Goal: Task Accomplishment & Management: Complete application form

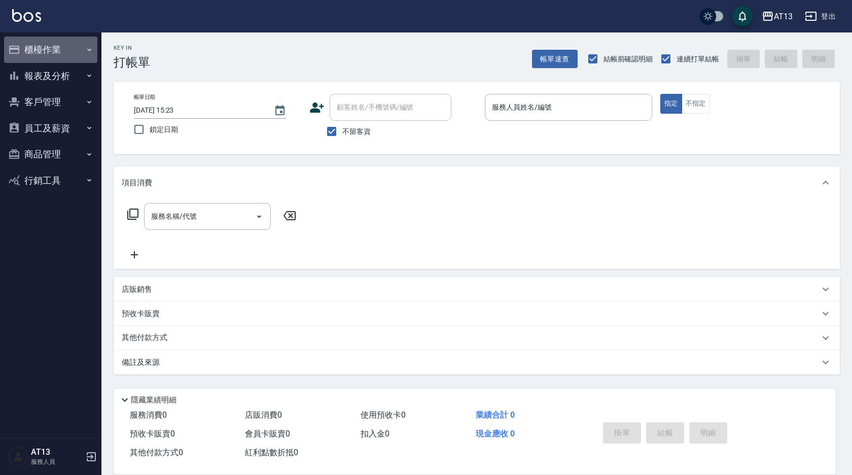
click at [60, 48] on button "櫃檯作業" at bounding box center [50, 50] width 93 height 26
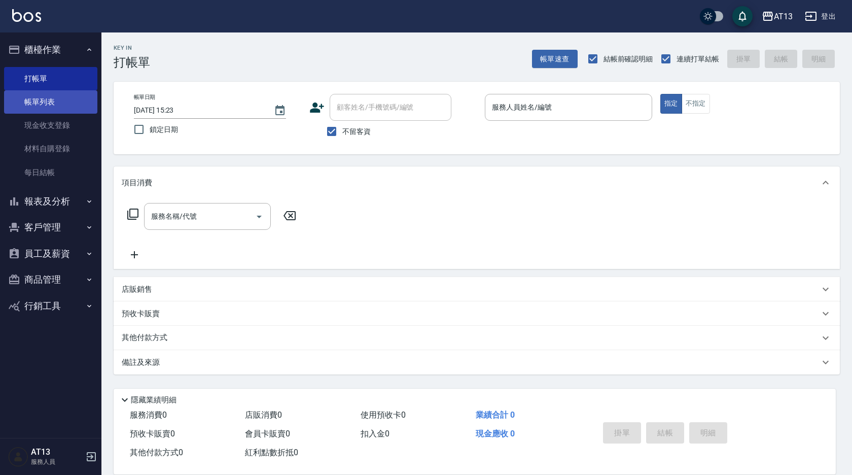
click at [55, 103] on link "帳單列表" at bounding box center [50, 101] width 93 height 23
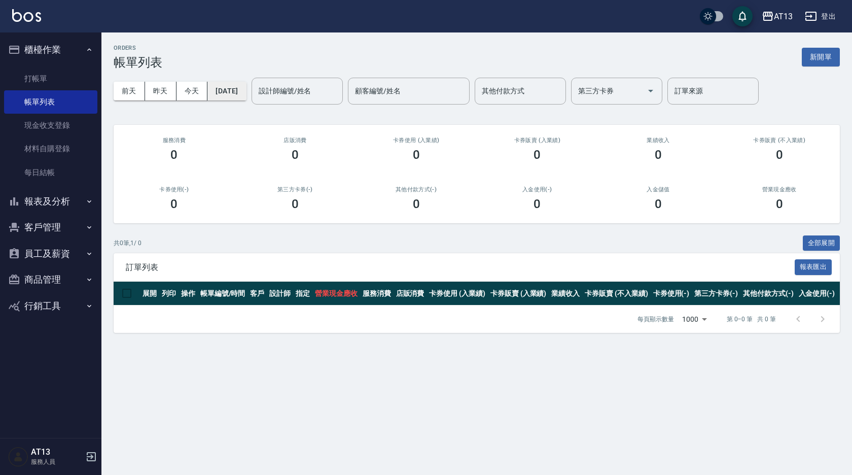
click at [240, 93] on button "[DATE]" at bounding box center [226, 91] width 39 height 19
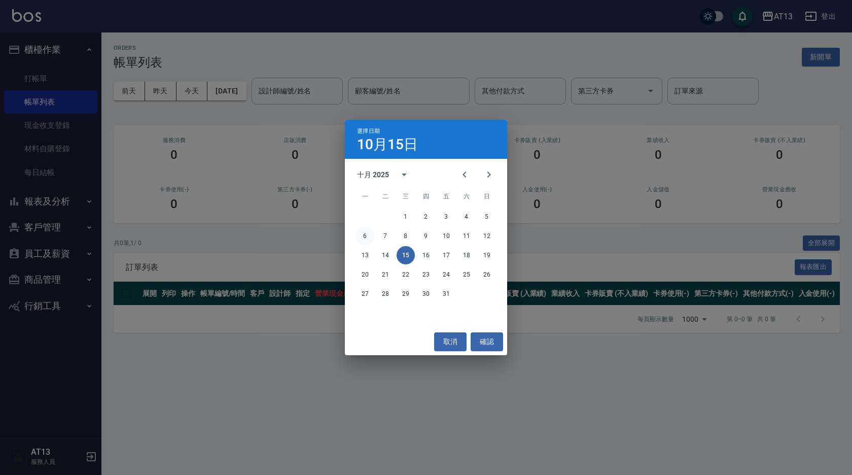
click at [365, 239] on button "6" at bounding box center [365, 236] width 18 height 18
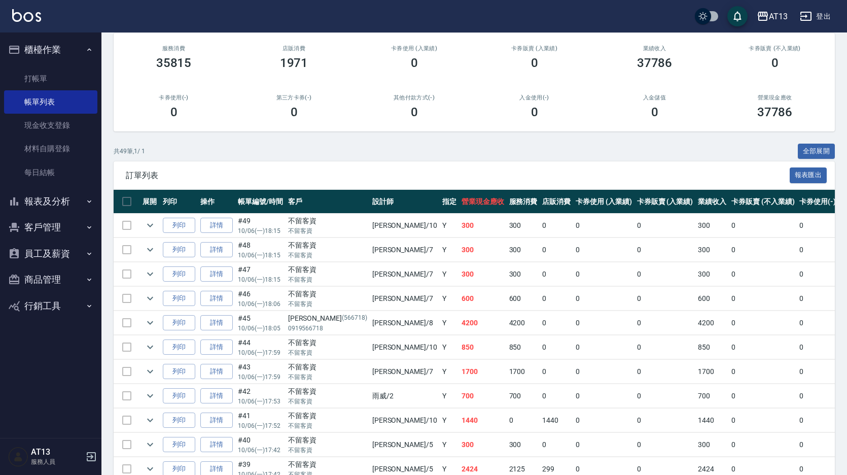
scroll to position [101, 0]
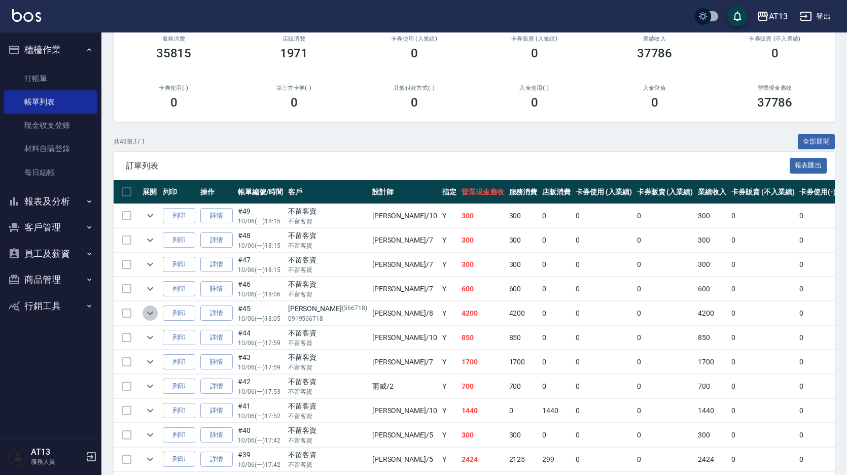
click at [152, 310] on icon "expand row" at bounding box center [150, 313] width 12 height 12
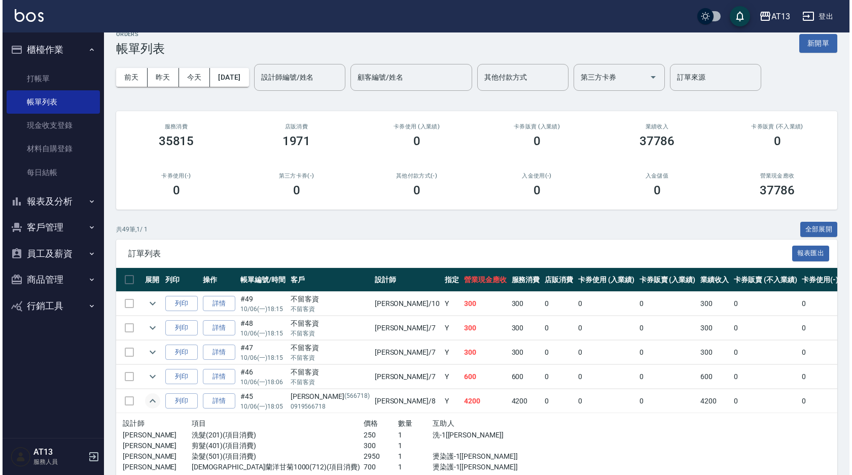
scroll to position [0, 0]
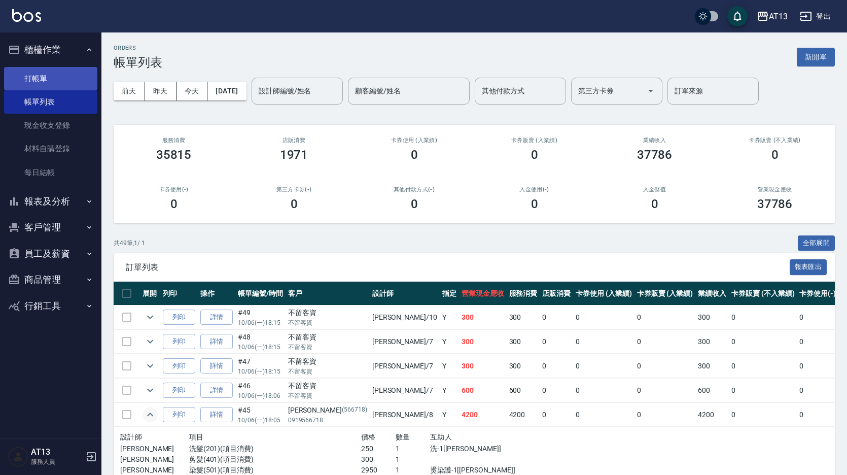
click at [88, 78] on link "打帳單" at bounding box center [50, 78] width 93 height 23
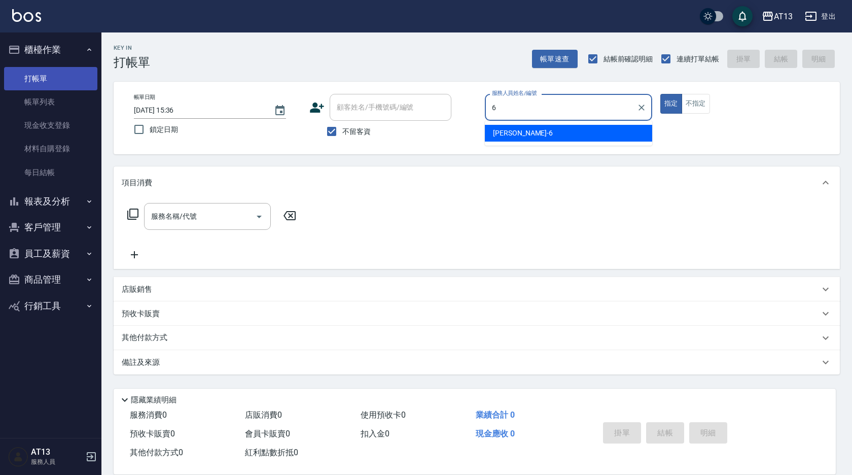
type input "[PERSON_NAME]-6"
type button "true"
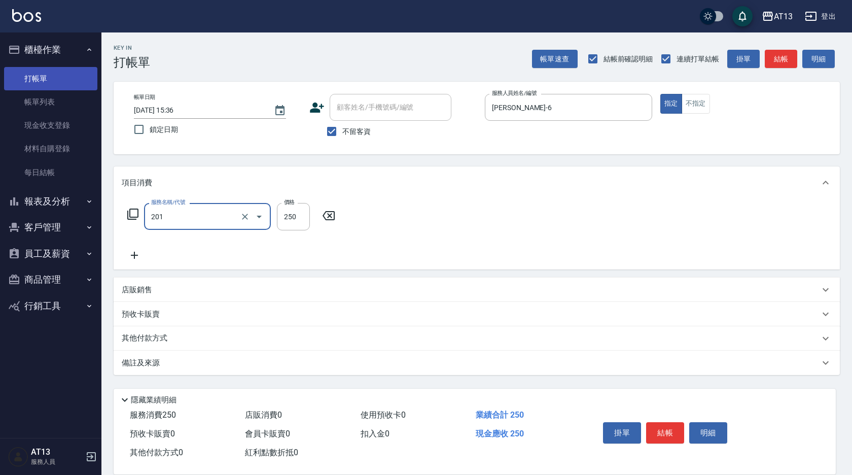
type input "洗髮(201)"
type input "妤宸-29"
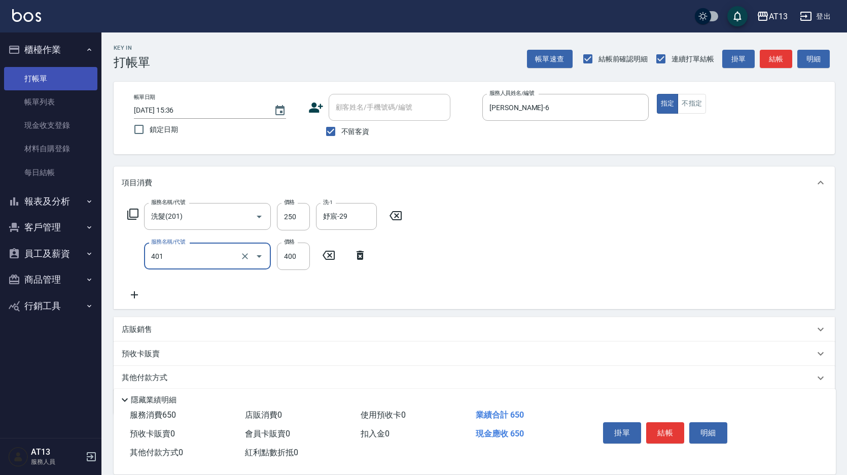
type input "剪髮(401)"
type input "350"
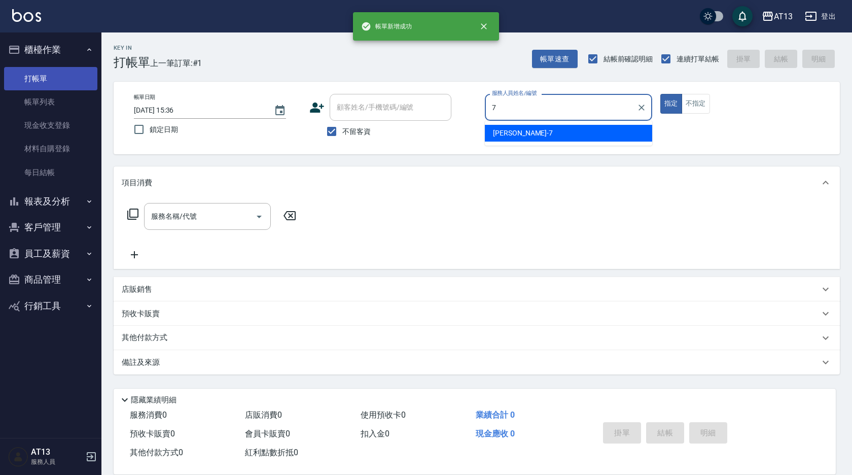
type input "[PERSON_NAME]-7"
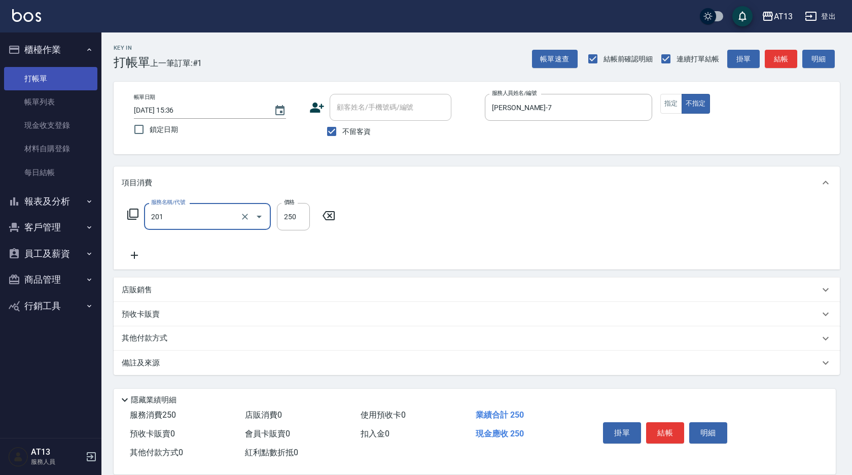
type input "洗髮(201)"
type input "[PERSON_NAME]-7"
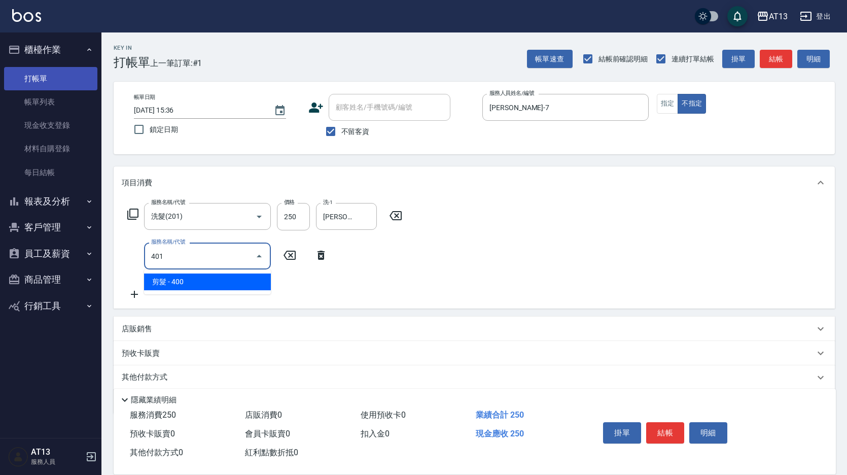
type input "剪髮(401)"
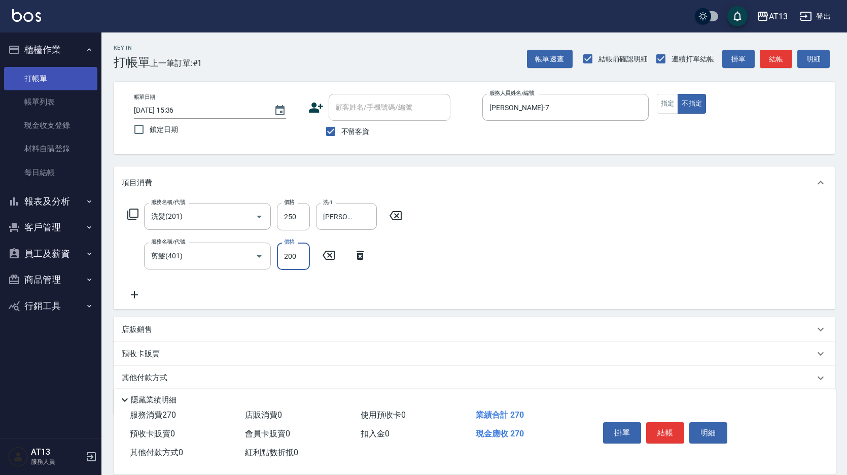
type input "200"
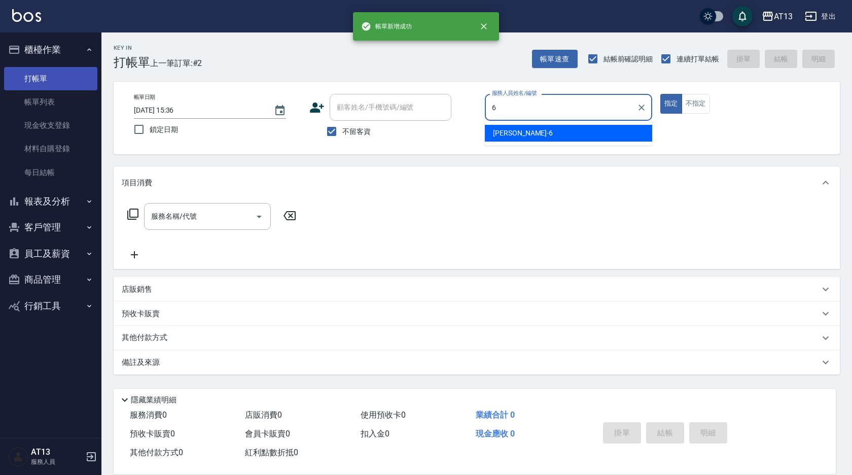
type input "[PERSON_NAME]-6"
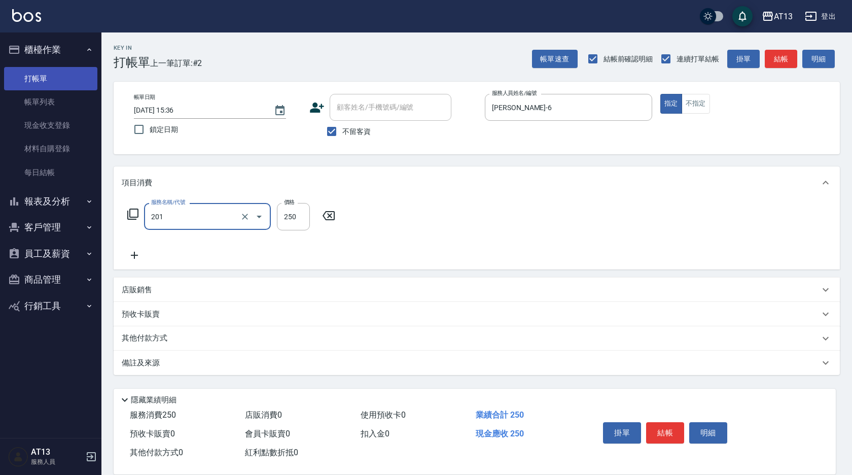
type input "洗髮(201)"
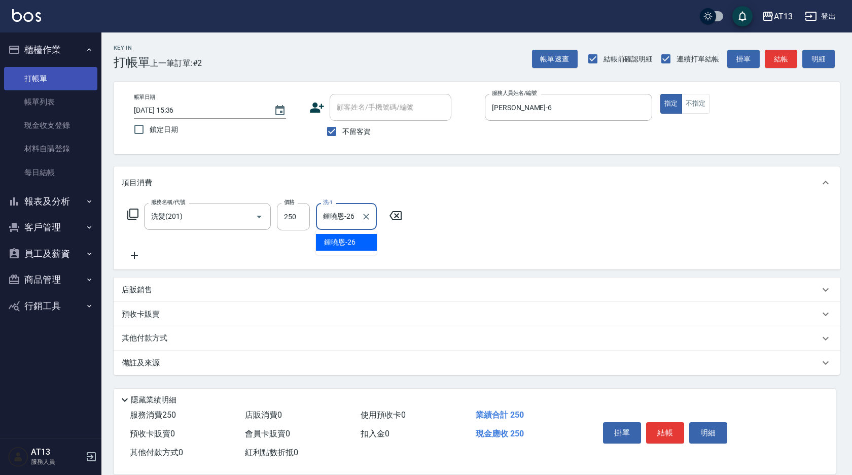
type input "鍾曉恩-26"
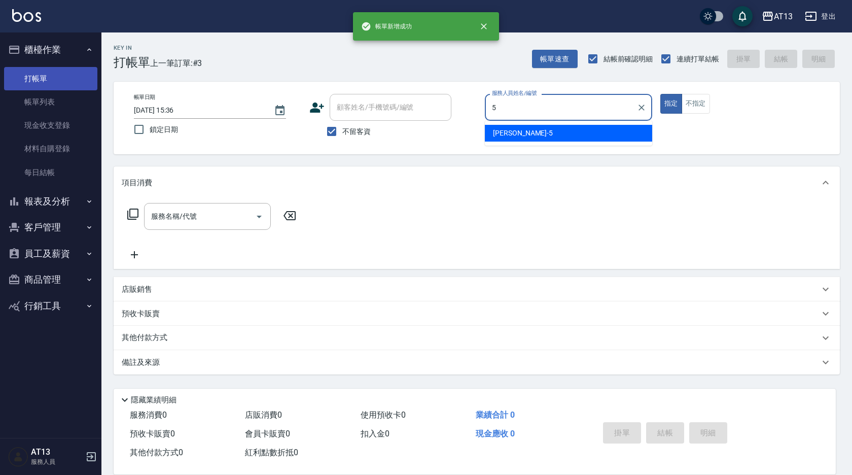
type input "[PERSON_NAME]-5"
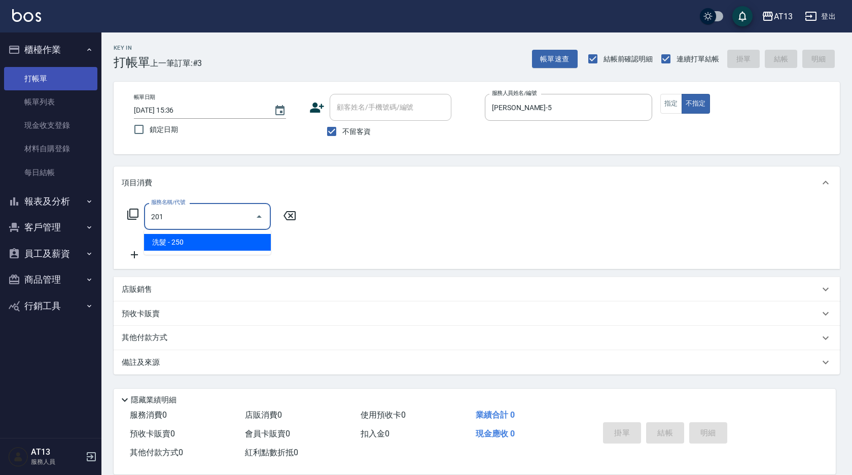
type input "洗髮(201)"
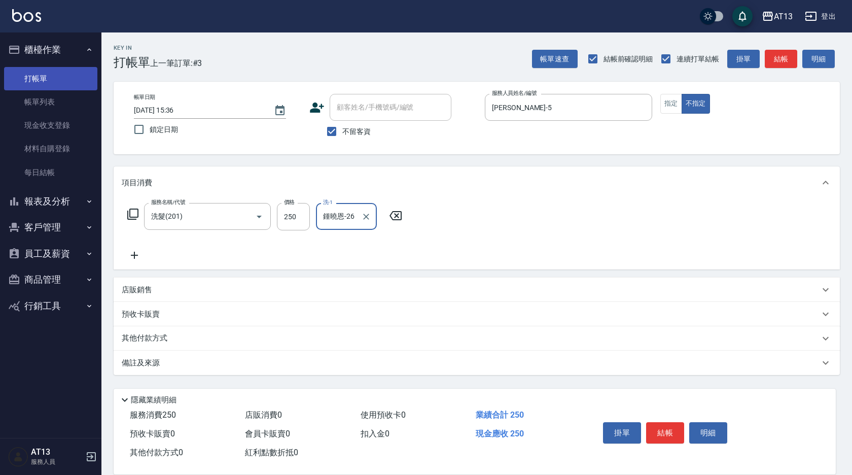
type input "鍾曉恩-26"
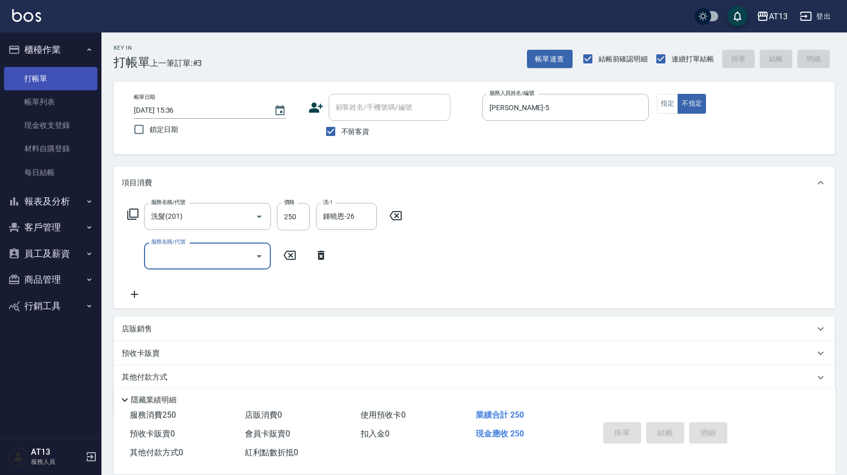
type input "[DATE] 15:37"
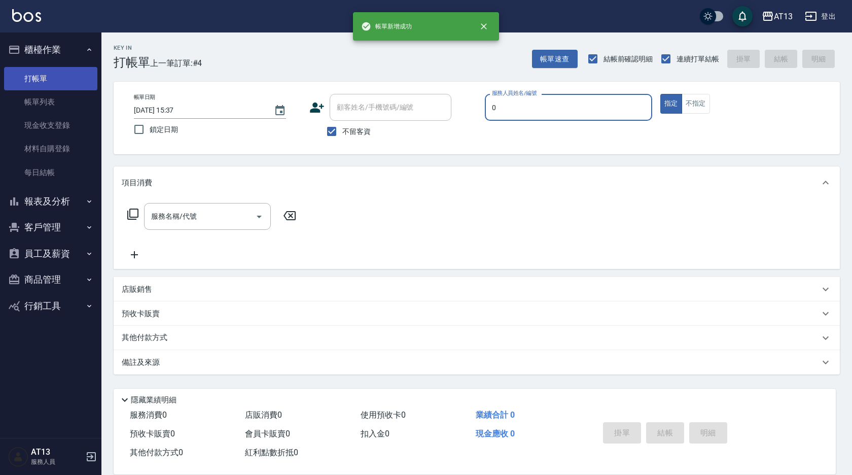
type input "嘉祥-0"
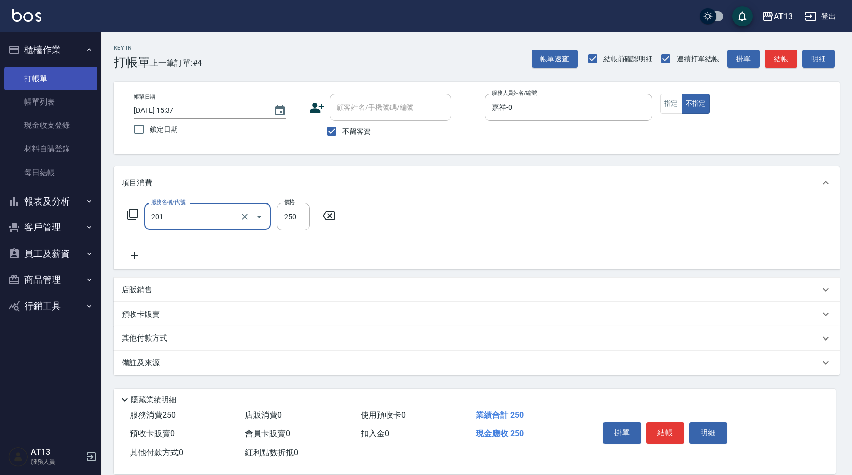
type input "洗髮(201)"
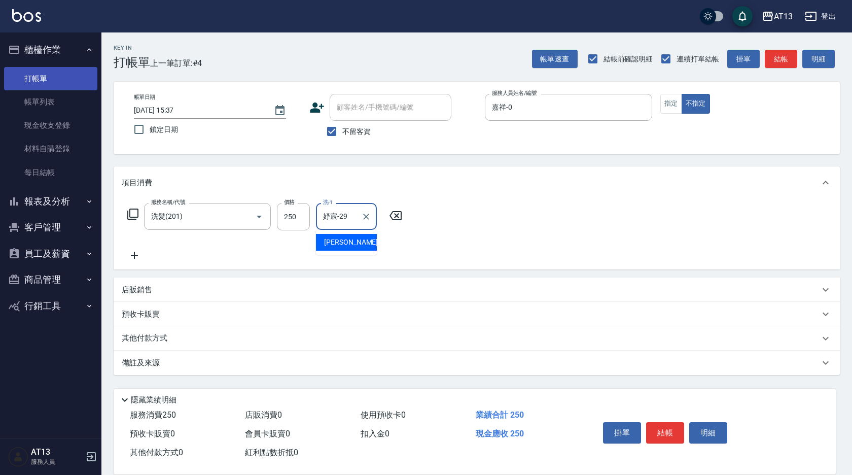
type input "妤宸-29"
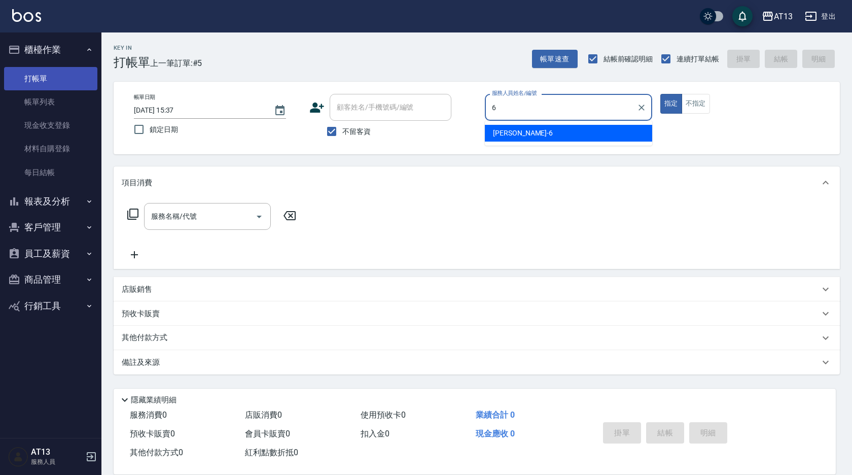
type input "[PERSON_NAME]-6"
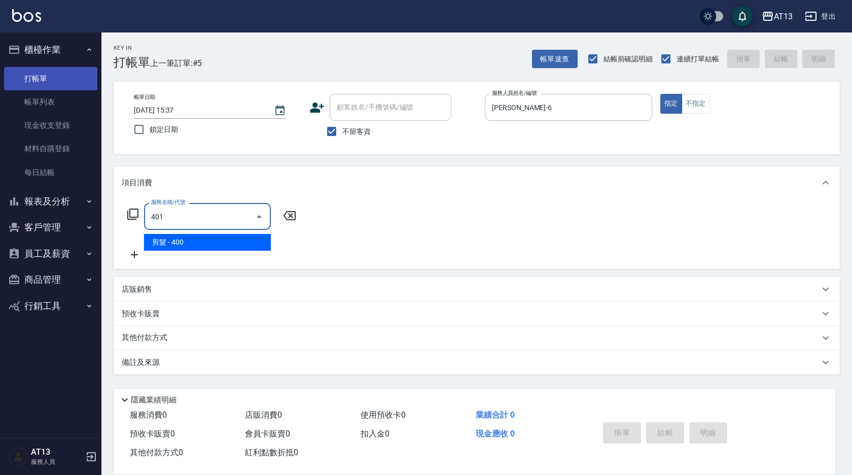
type input "剪髮(401)"
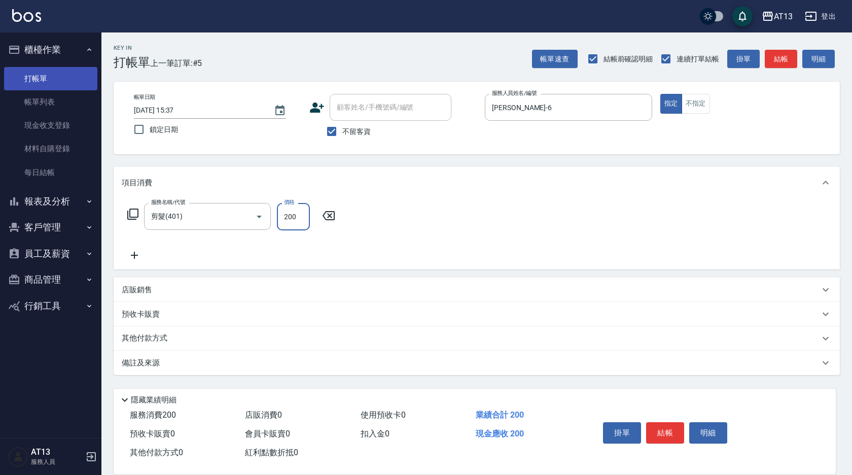
type input "200"
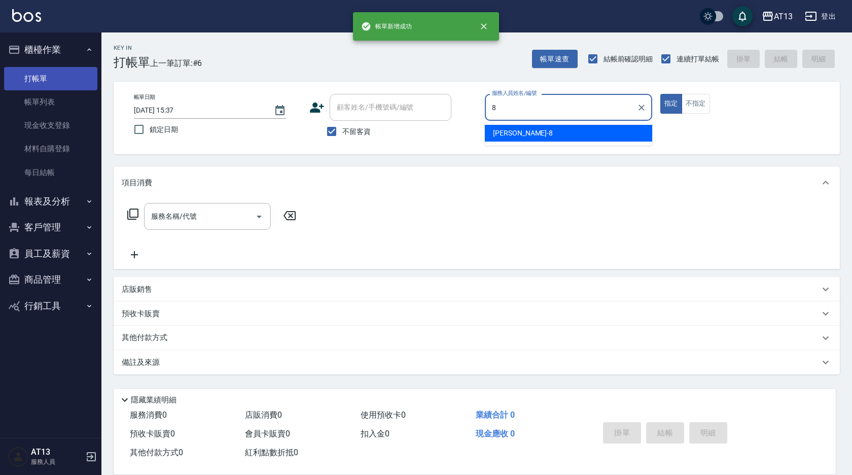
type input "[PERSON_NAME]-8"
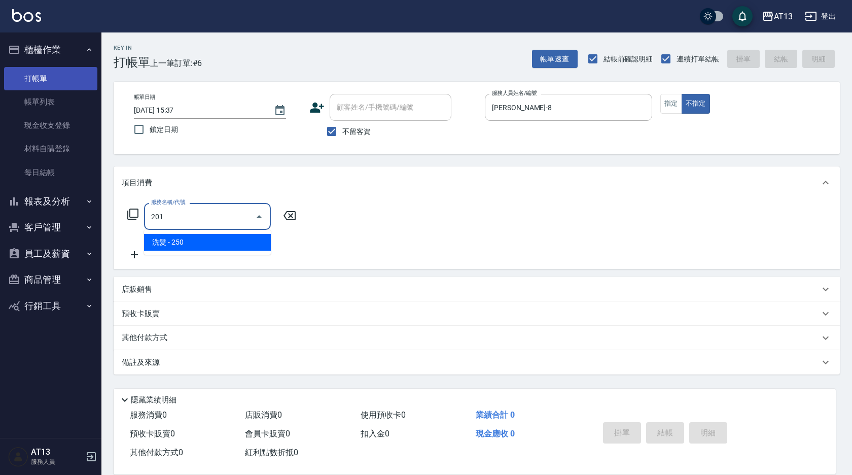
type input "洗髮(201)"
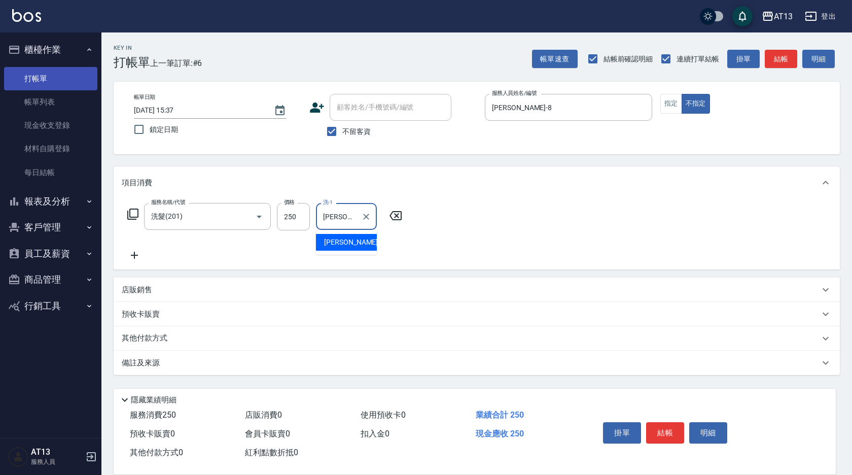
type input "[PERSON_NAME]-8"
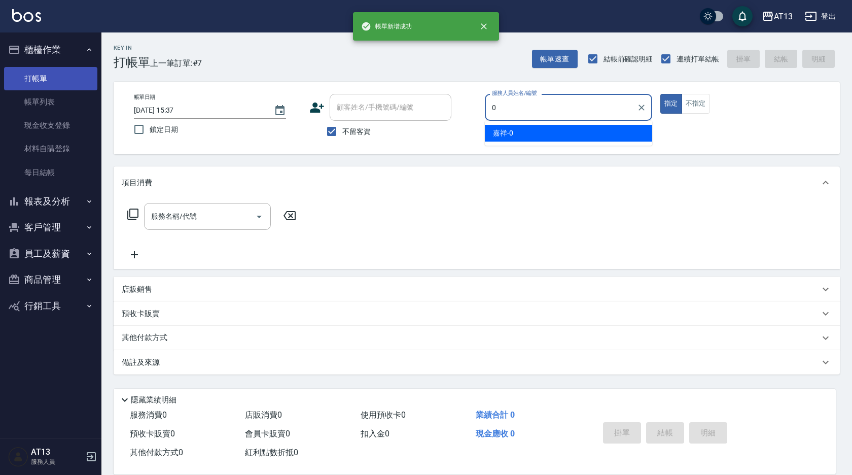
type input "嘉祥-0"
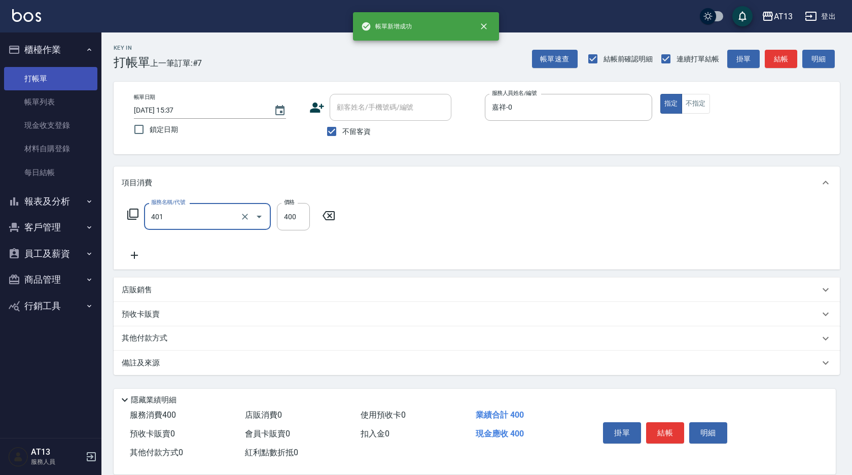
type input "剪髮(401)"
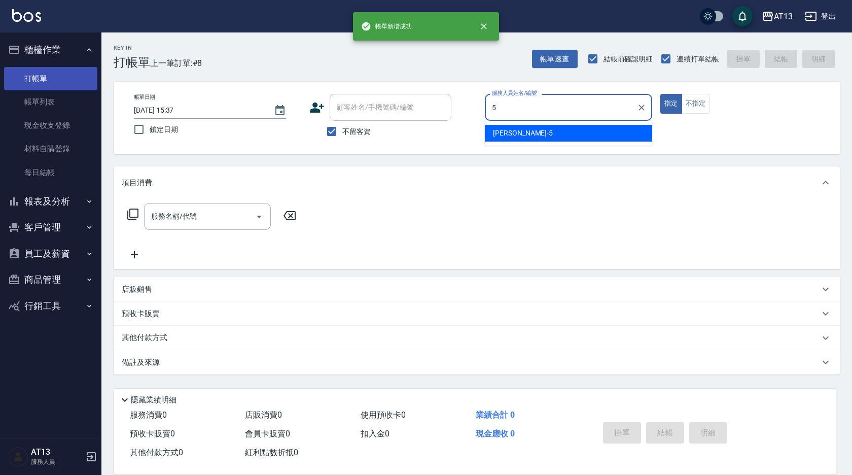
type input "[PERSON_NAME]-5"
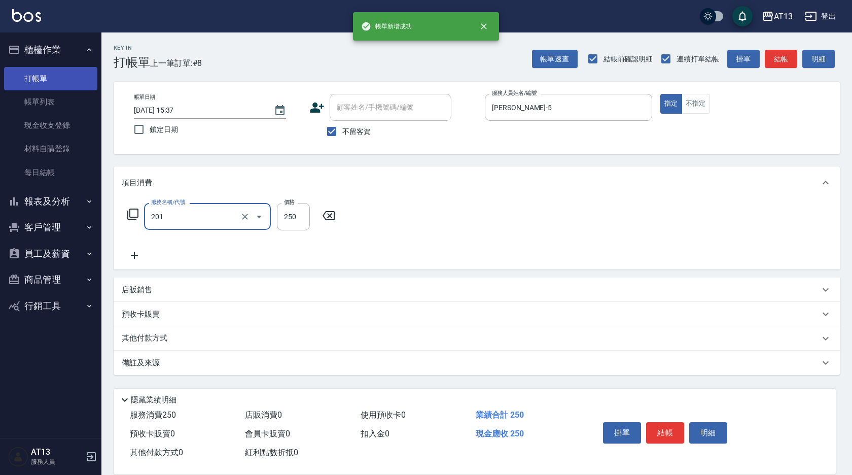
type input "洗髮(201)"
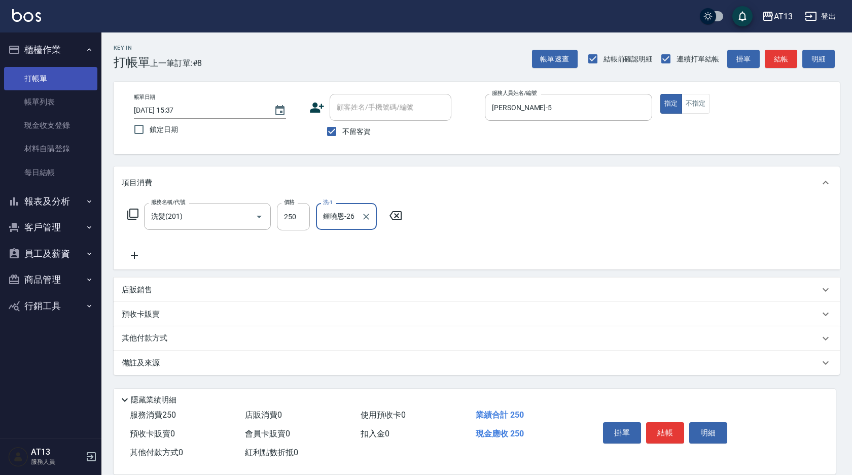
type input "鍾曉恩-26"
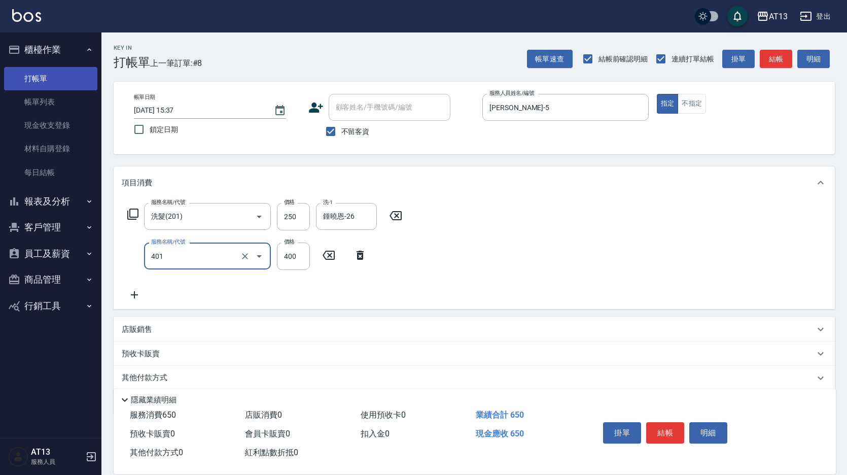
type input "剪髮(401)"
type input "200"
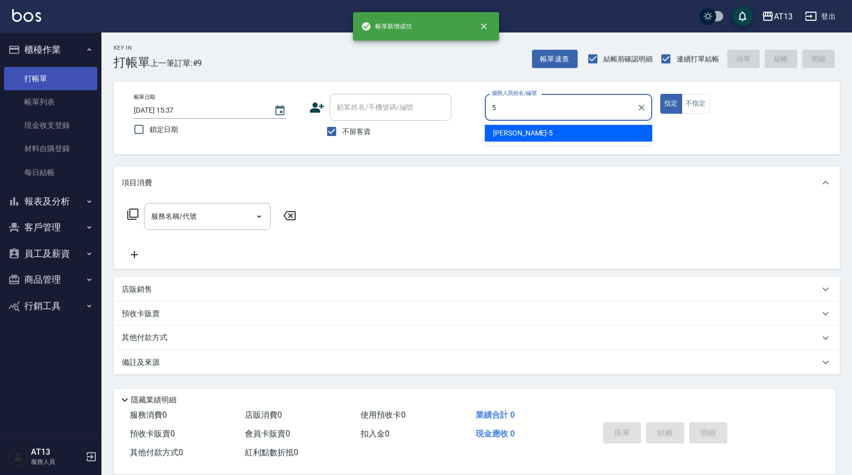
type input "[PERSON_NAME]-5"
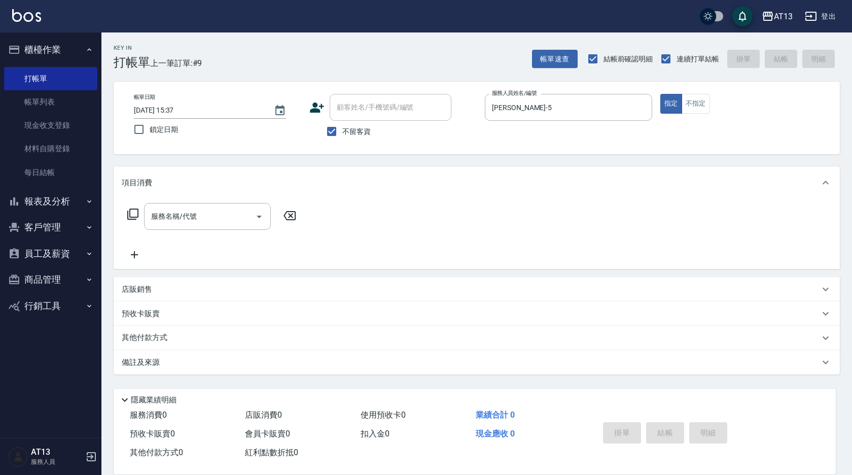
click at [188, 273] on div "項目消費 服務名稱/代號 服務名稱/代號 店販銷售 服務人員姓名/編號 服務人員姓名/編號 商品代號/名稱 商品代號/名稱 預收卡販賣 卡券名稱/代號 卡券名…" at bounding box center [477, 270] width 726 height 208
click at [186, 285] on div "店販銷售" at bounding box center [471, 289] width 698 height 11
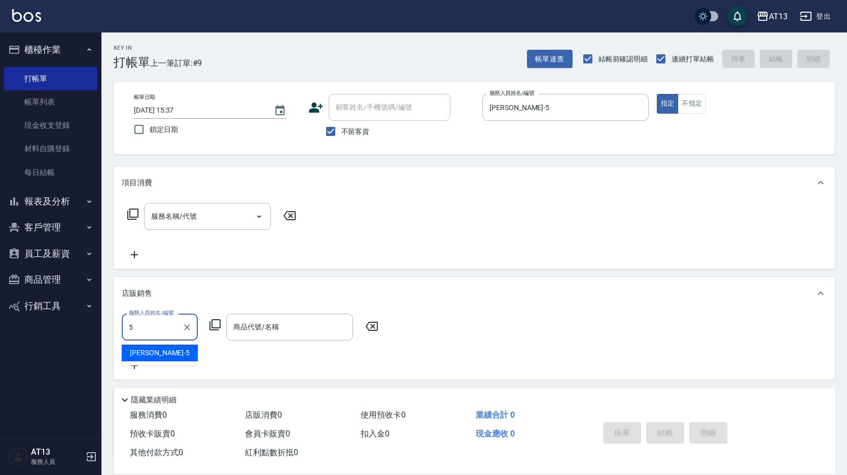
type input "[PERSON_NAME]-5"
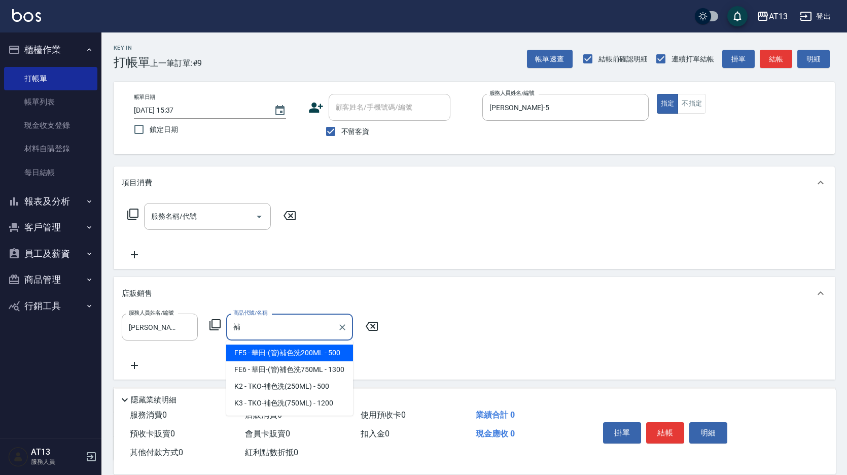
click at [307, 356] on span "FE5 - 華田-(管)補色洗200ML - 500" at bounding box center [289, 352] width 127 height 17
type input "華田-(管)補色洗200ML"
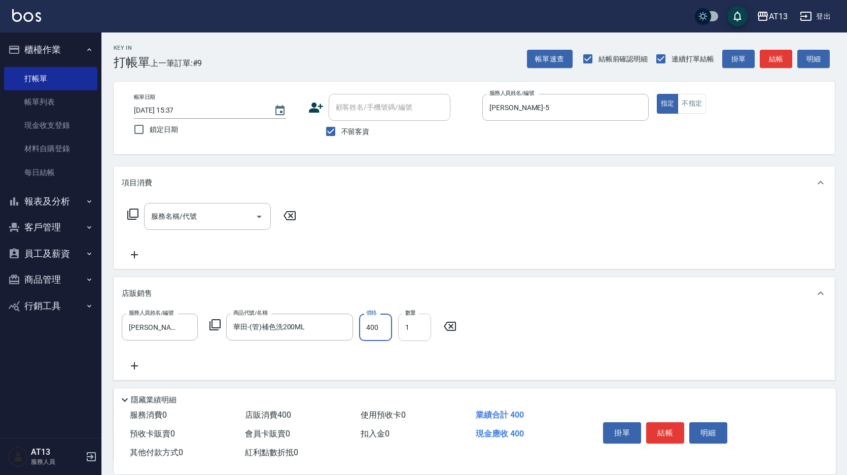
type input "400"
type input "2"
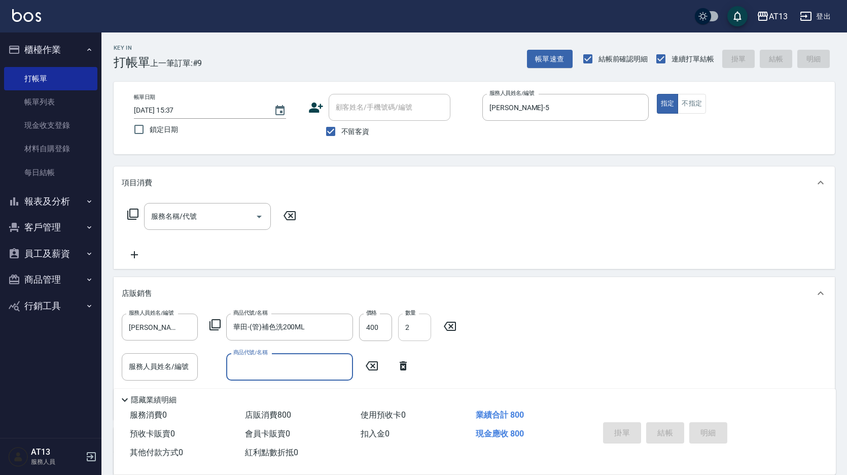
type input "[DATE] 15:38"
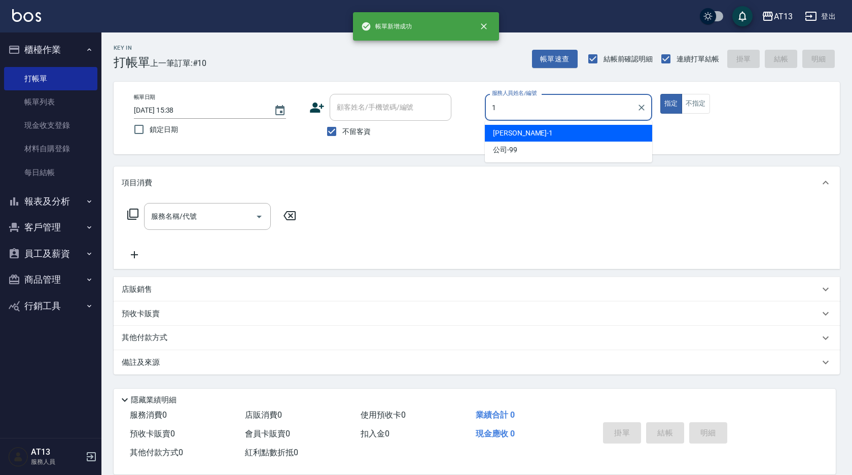
type input "[PERSON_NAME]-1"
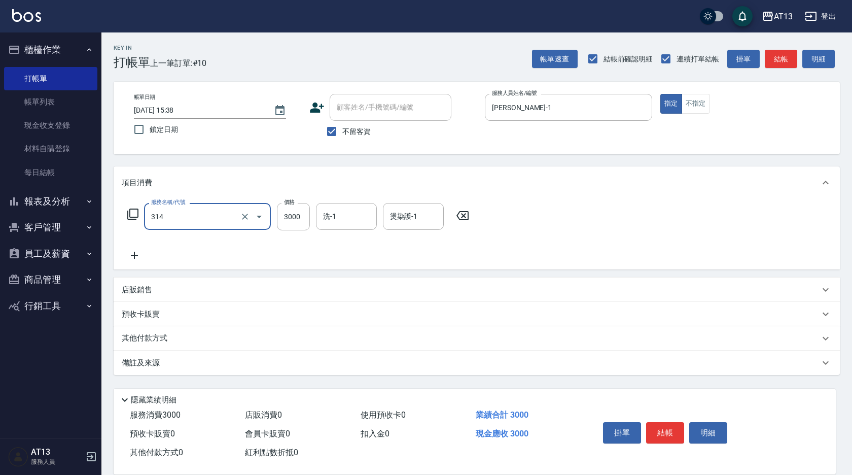
type input "CYA水質感2500UP(314)"
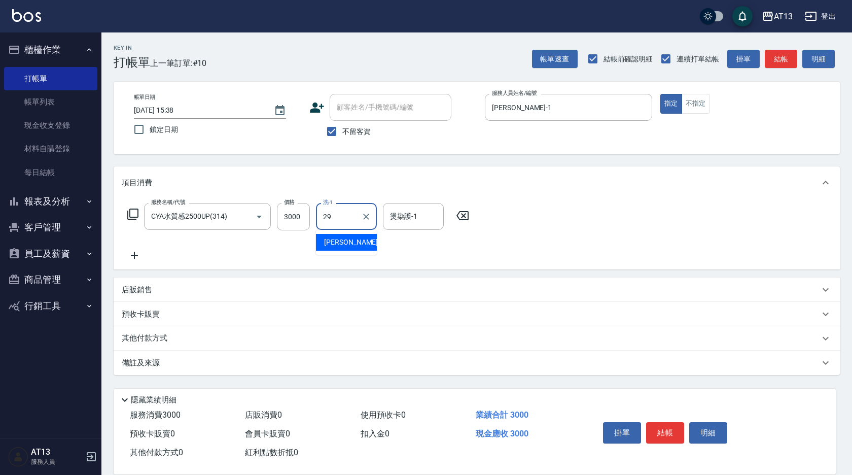
type input "妤宸-29"
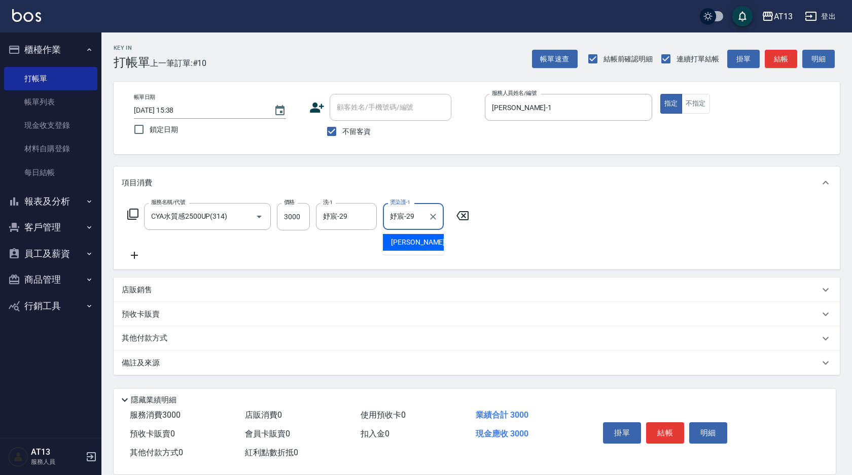
type input "妤宸-29"
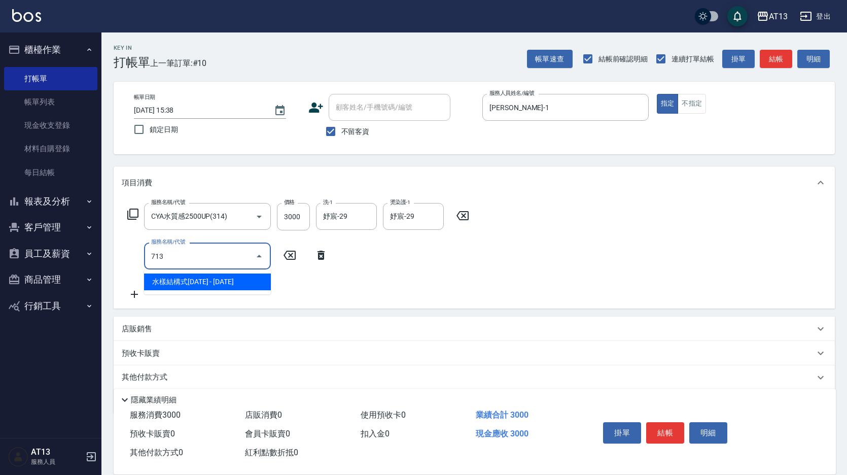
type input "水樣結構式1200(713)"
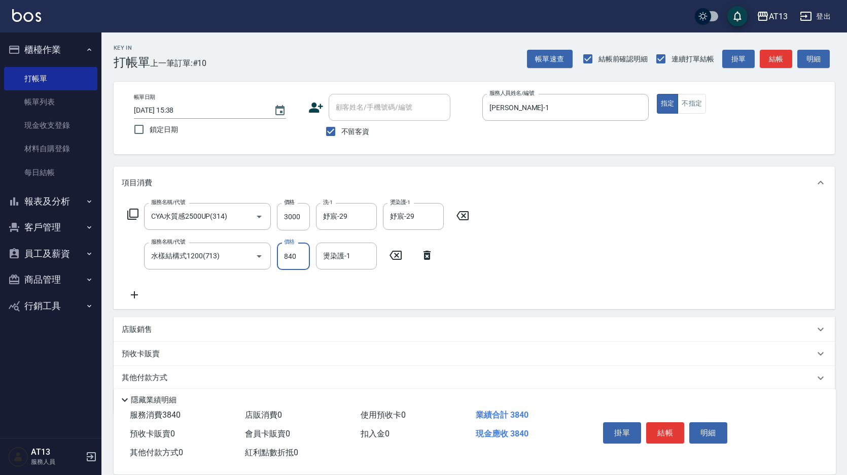
type input "840"
type input "妤宸-29"
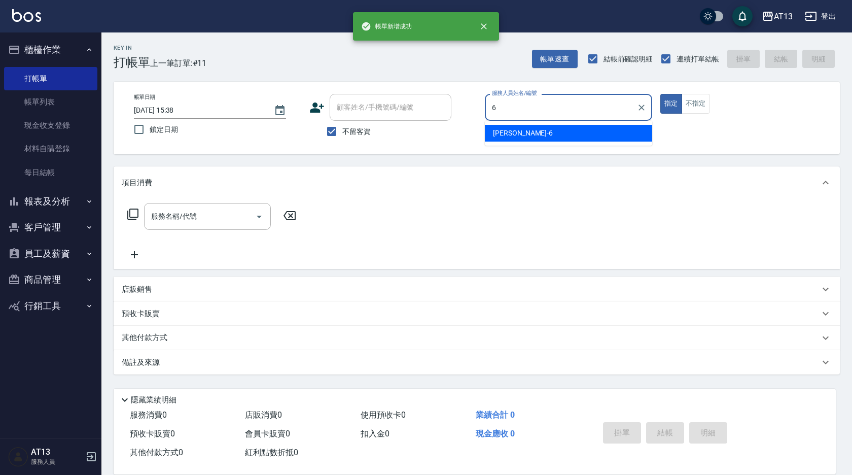
type input "[PERSON_NAME]-6"
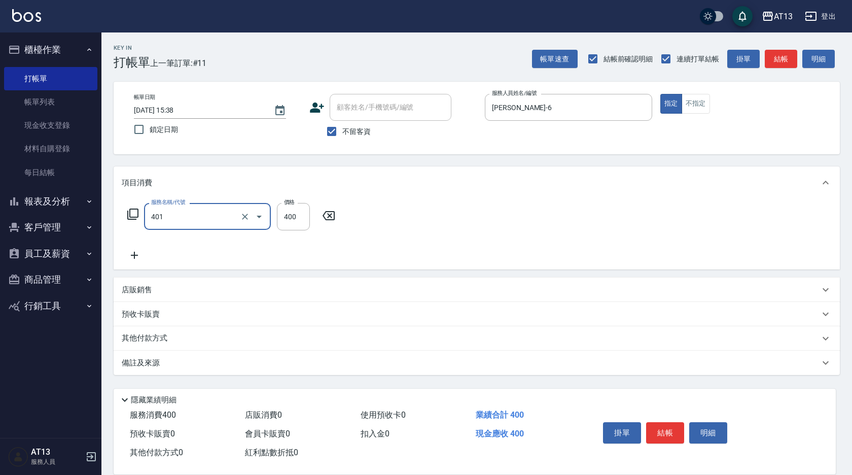
type input "剪髮(401)"
type input "350"
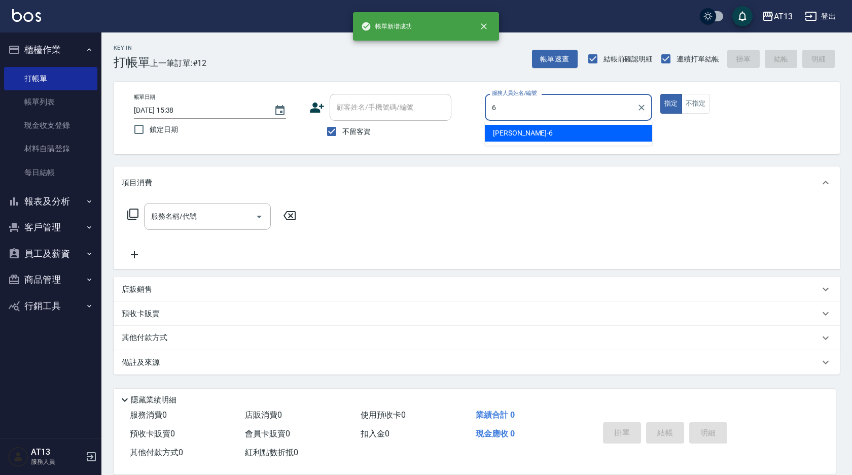
type input "[PERSON_NAME]-6"
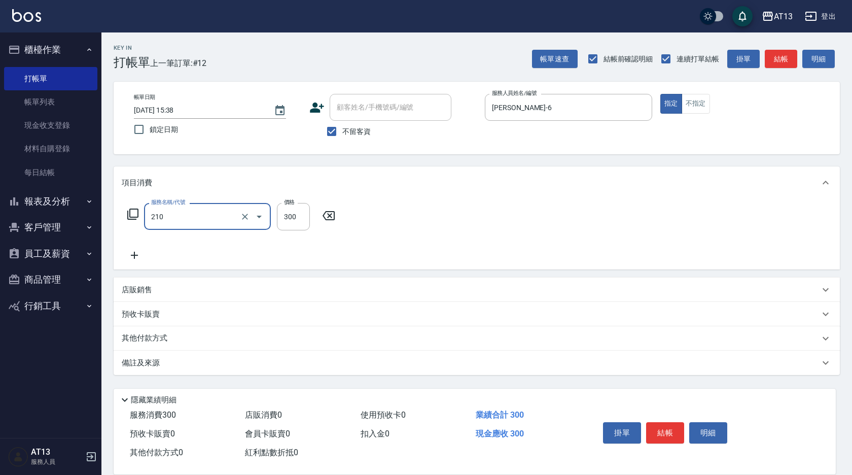
type input "歐娜洗髮精(210)"
type input "[PERSON_NAME]-11"
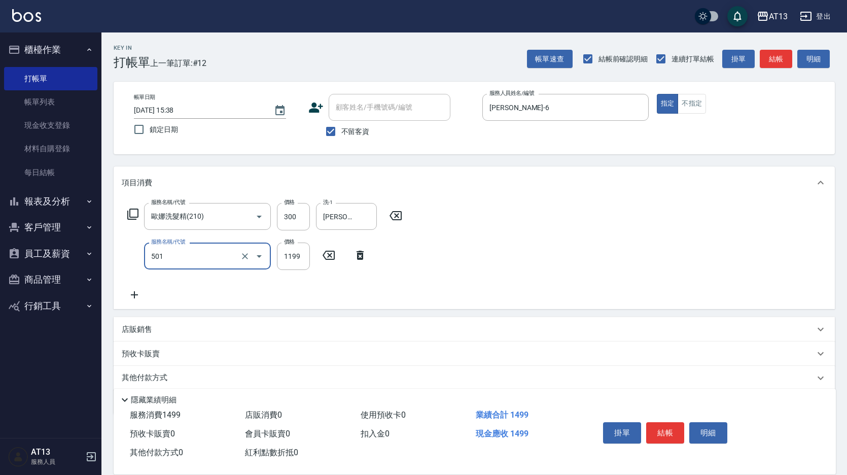
type input "染髮(501)"
type input "1500"
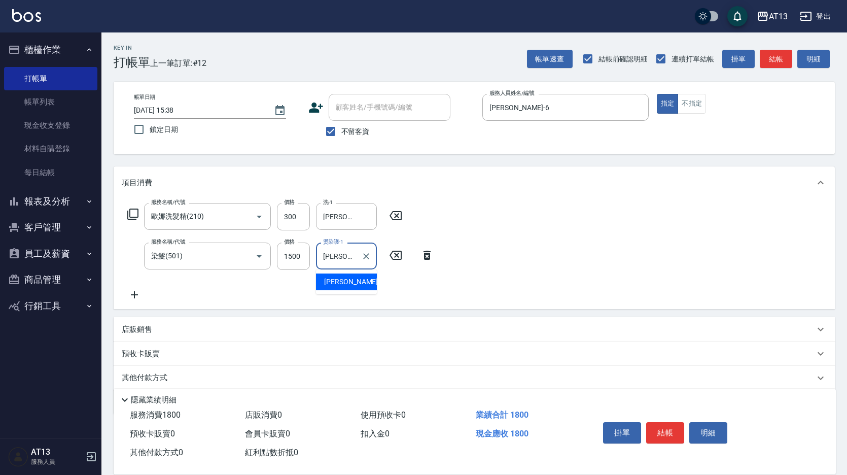
type input "[PERSON_NAME]-11"
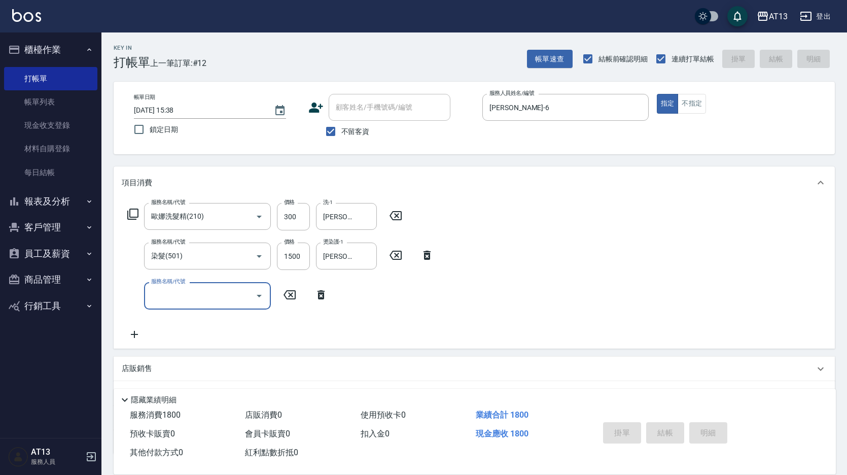
type input "[DATE] 15:39"
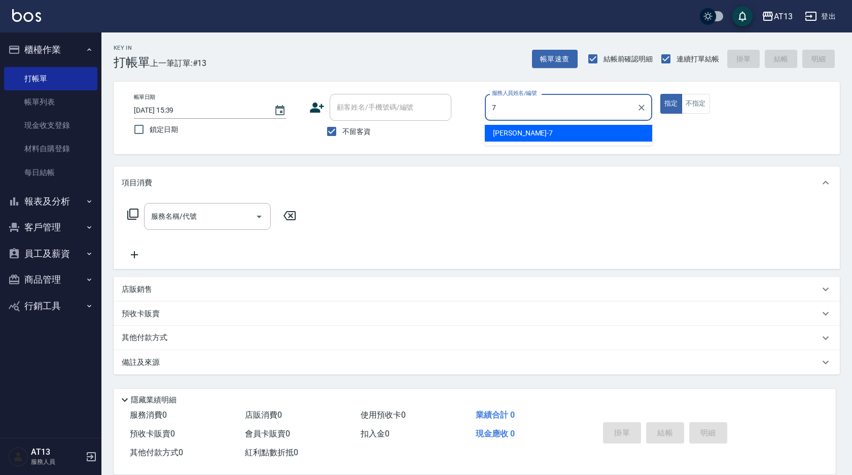
type input "[PERSON_NAME]-7"
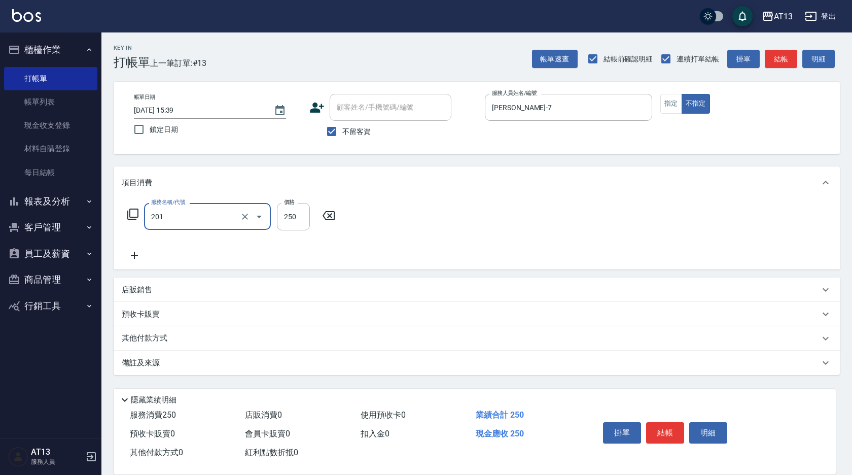
type input "洗髮(201)"
type input "鍾曉恩-26"
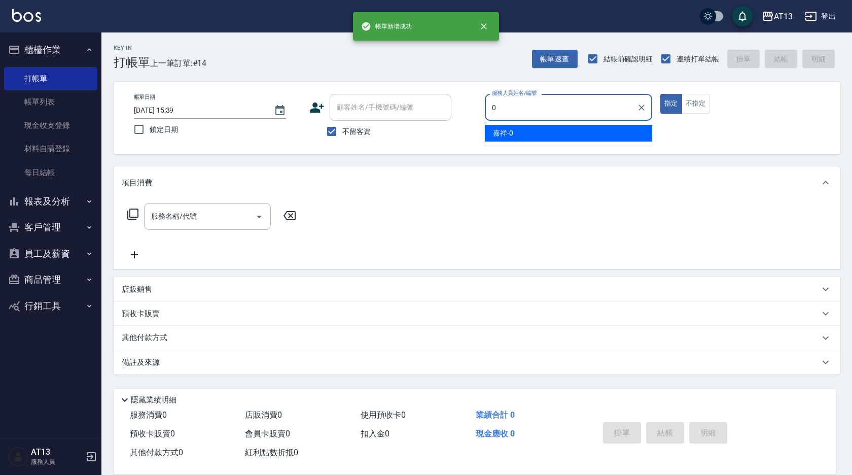
type input "嘉祥-0"
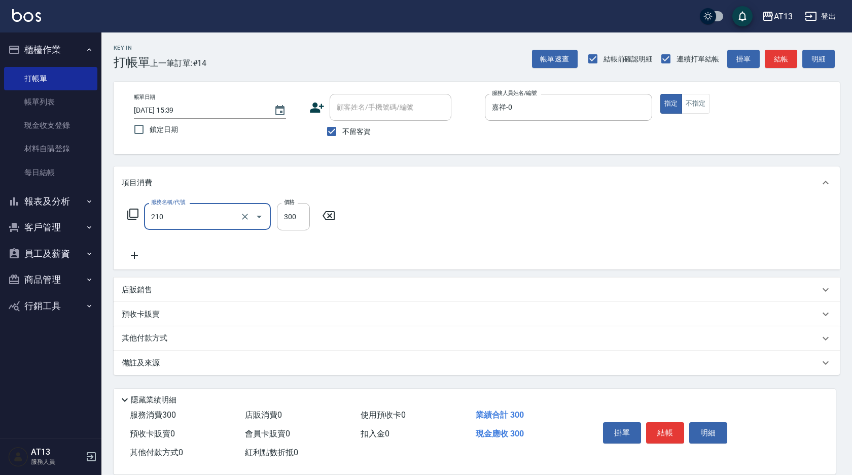
type input "歐娜洗髮精(210)"
type input "鍾曉恩-26"
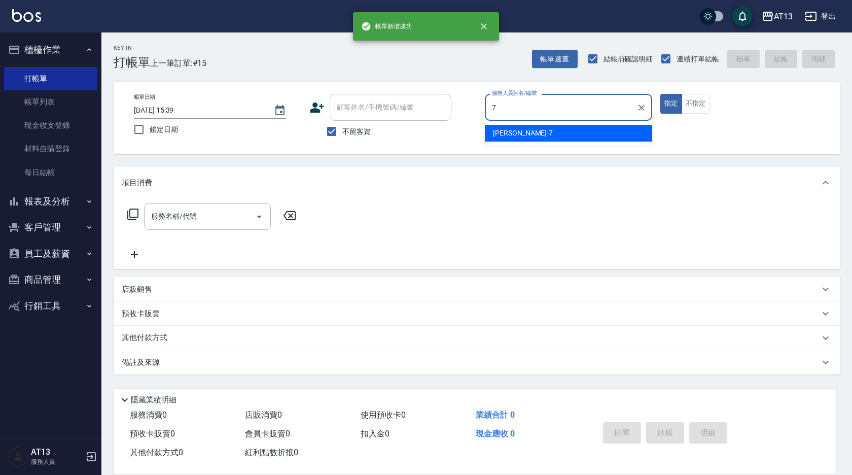
type input "[PERSON_NAME]-7"
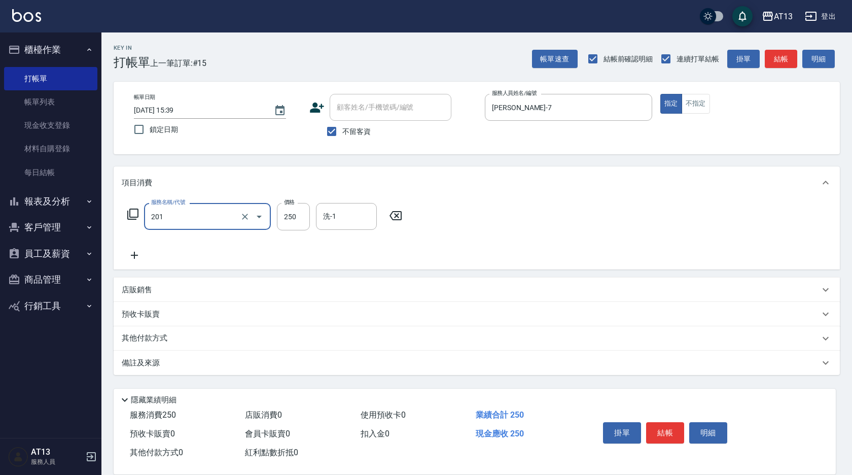
type input "洗髮(201)"
type input "雨威-2"
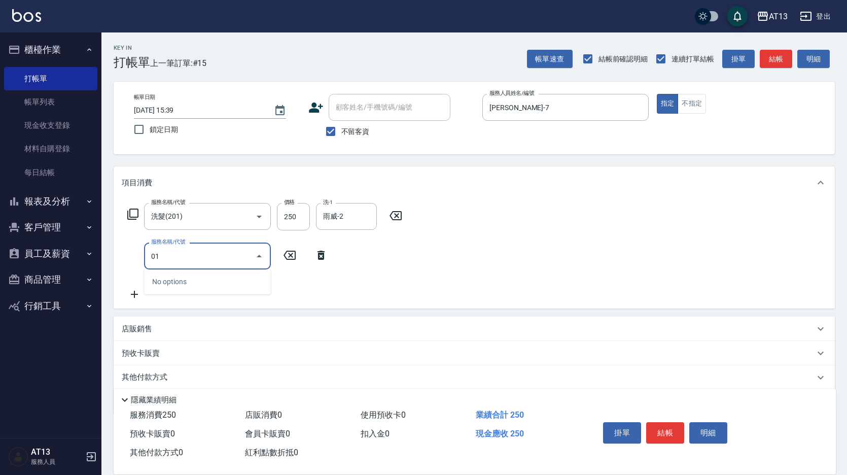
type input "0"
type input "剪髮(401)"
type input "300"
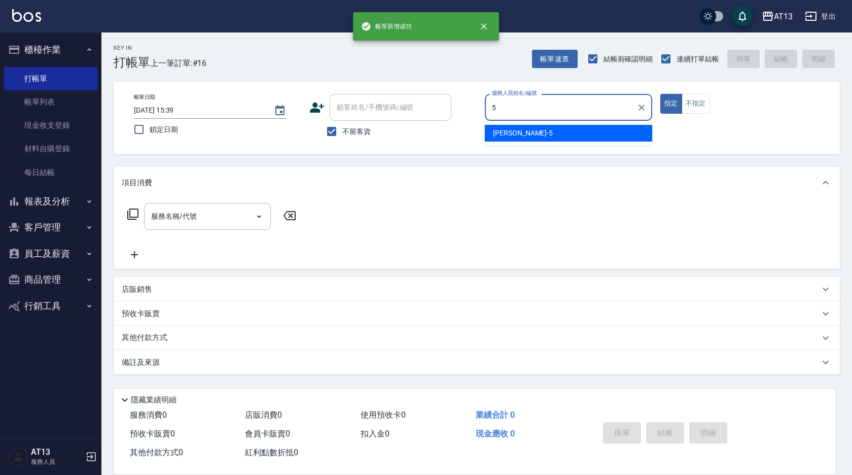
type input "[PERSON_NAME]-5"
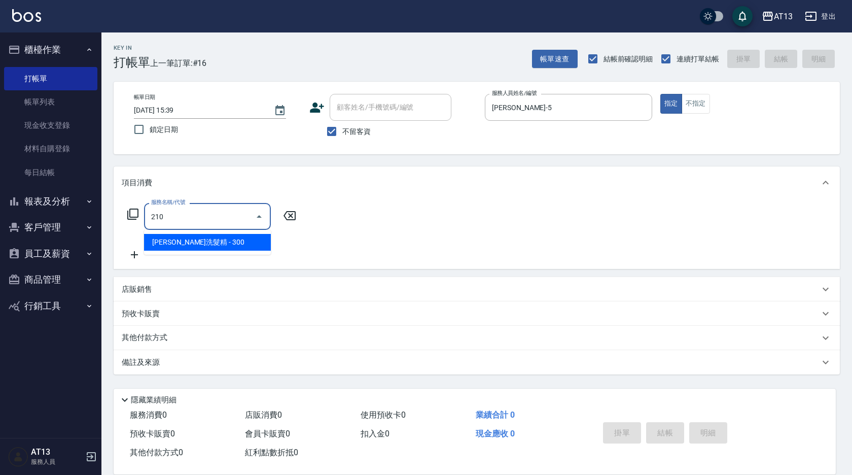
type input "歐娜洗髮精(210)"
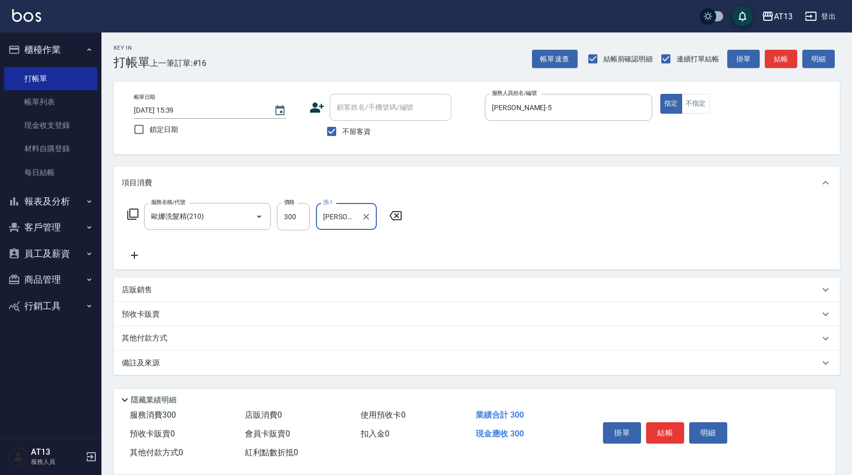
type input "[PERSON_NAME]-5"
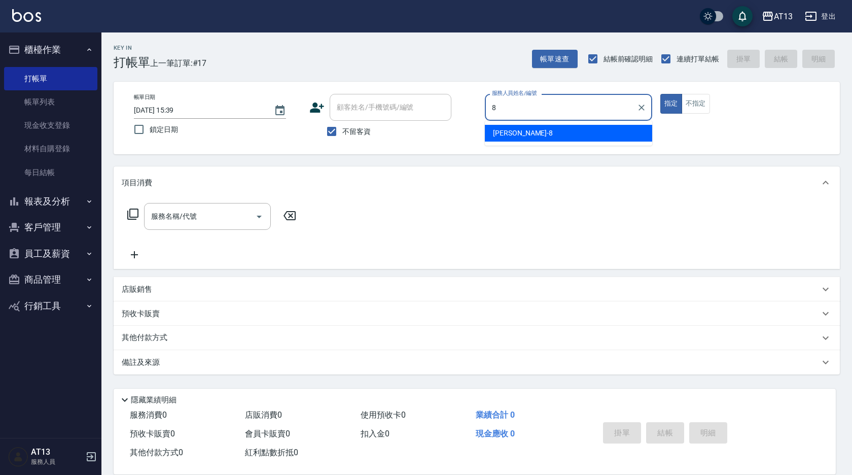
type input "[PERSON_NAME]-8"
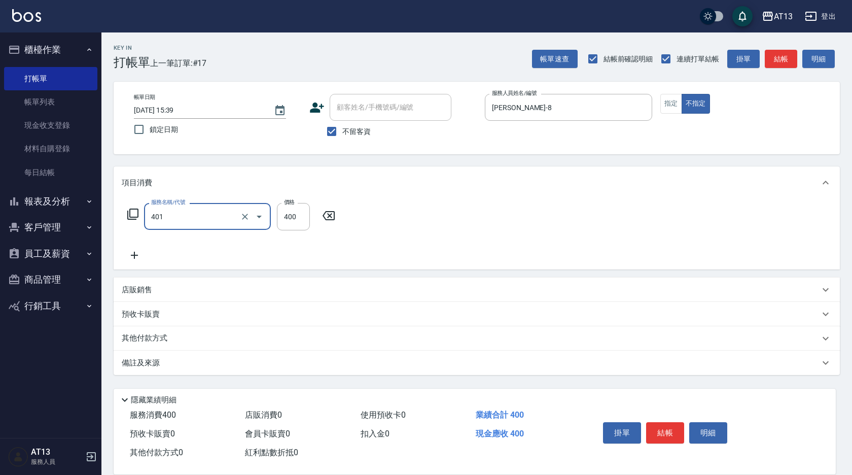
type input "剪髮(401)"
type input "200"
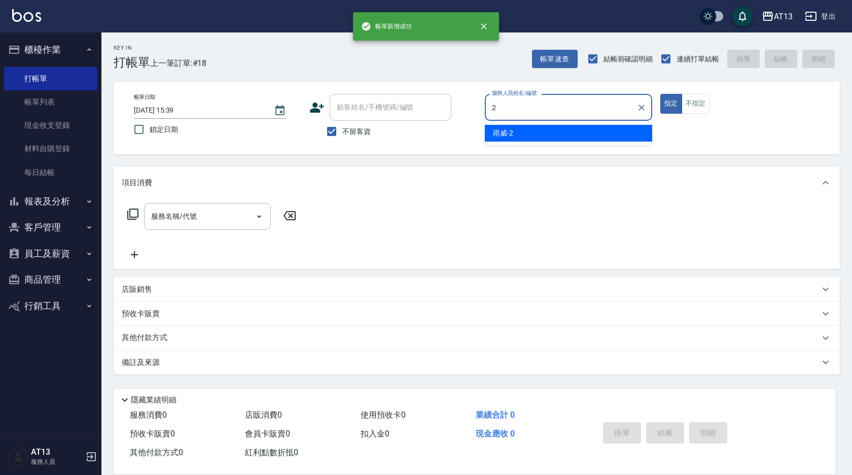
type input "雨威-2"
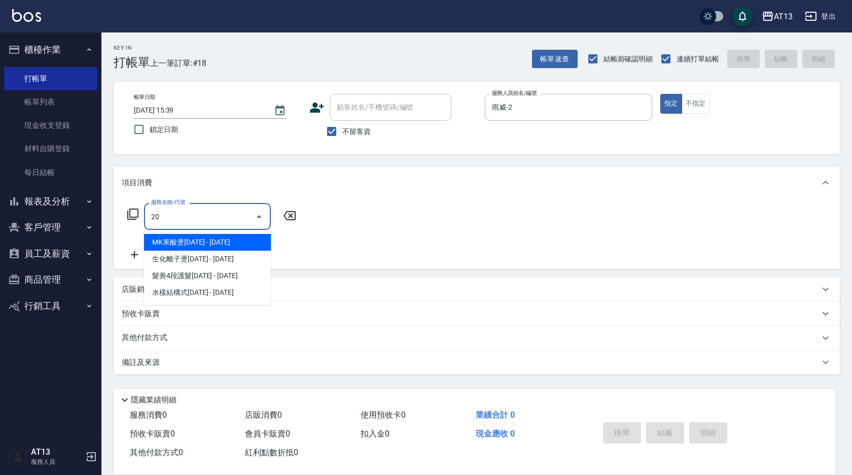
type input "2"
type input "剪髮(401)"
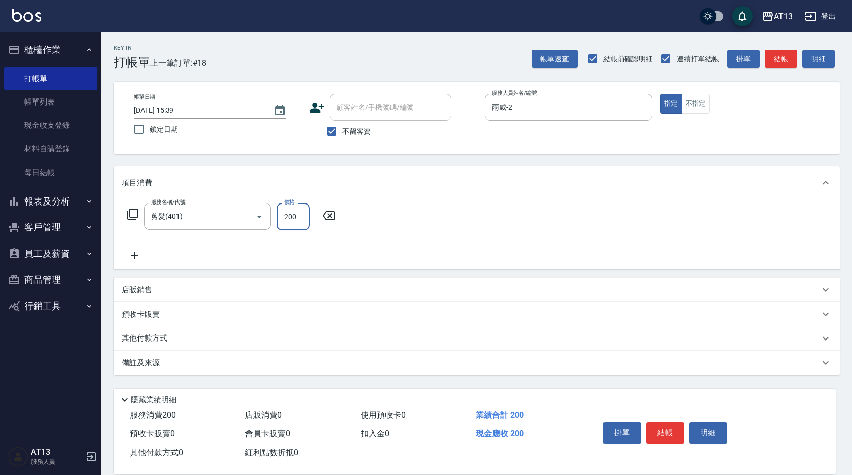
type input "200"
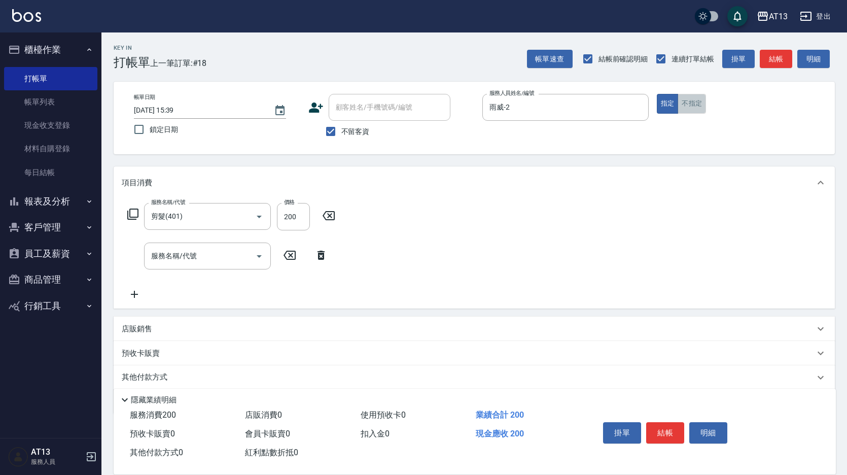
click at [697, 101] on button "不指定" at bounding box center [691, 104] width 28 height 20
type button "false"
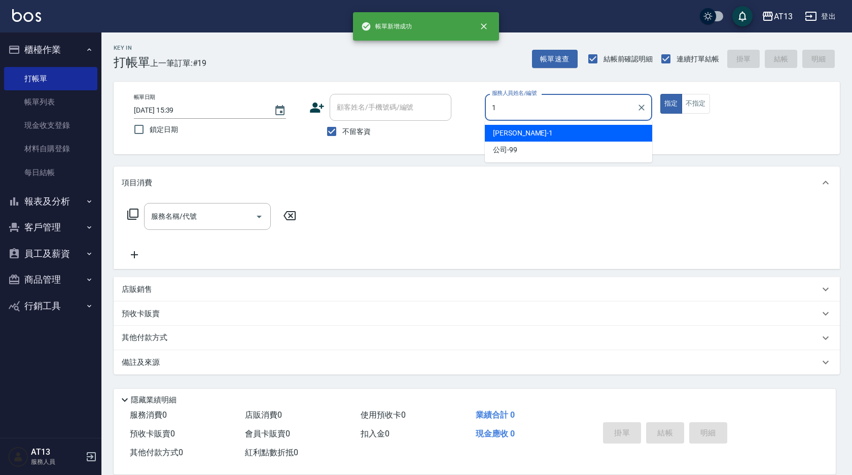
type input "[PERSON_NAME]-1"
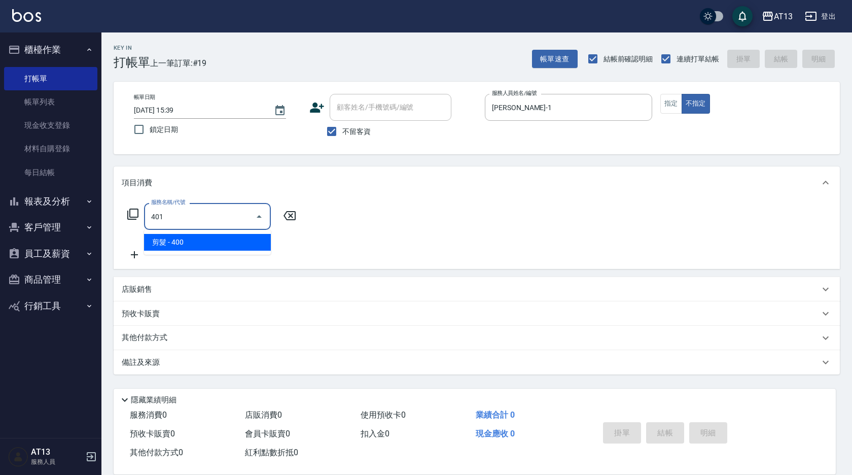
type input "剪髮(401)"
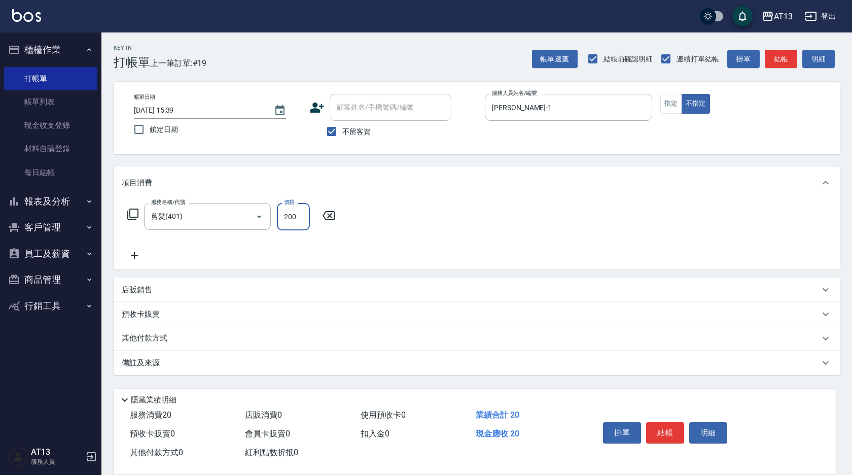
type input "200"
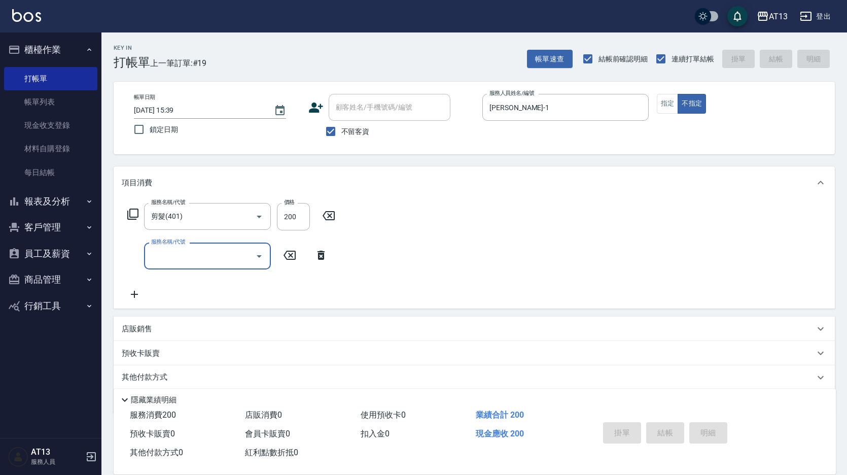
type input "[DATE] 15:40"
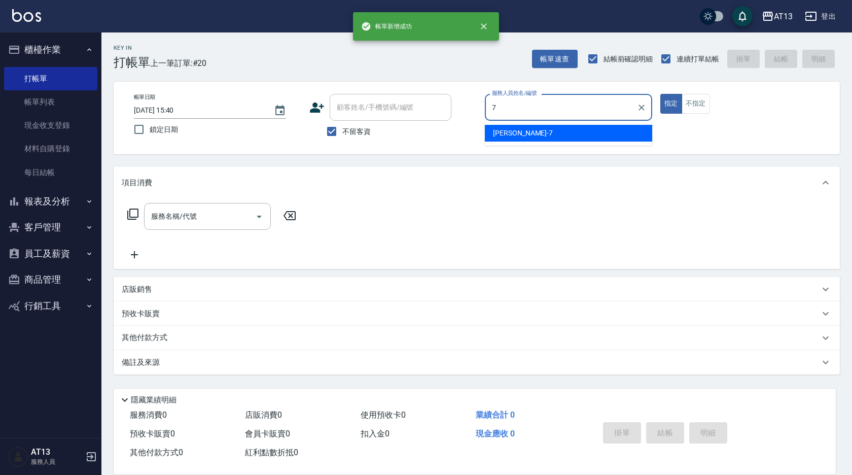
type input "[PERSON_NAME]-7"
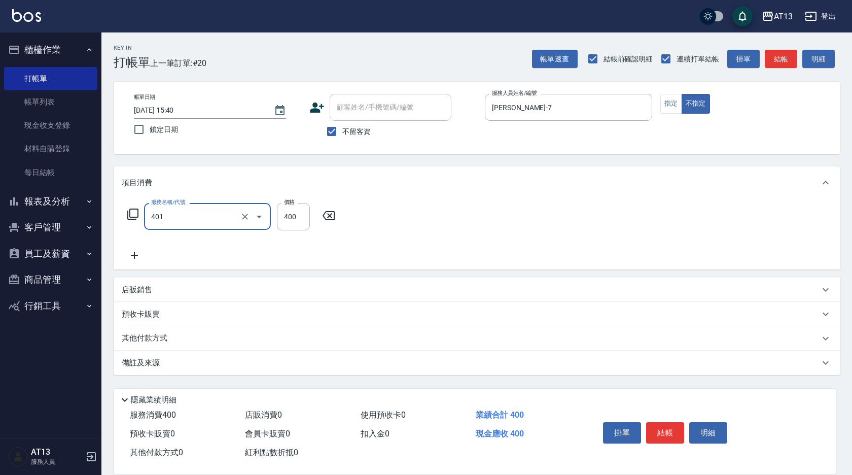
type input "剪髮(401)"
type input "200"
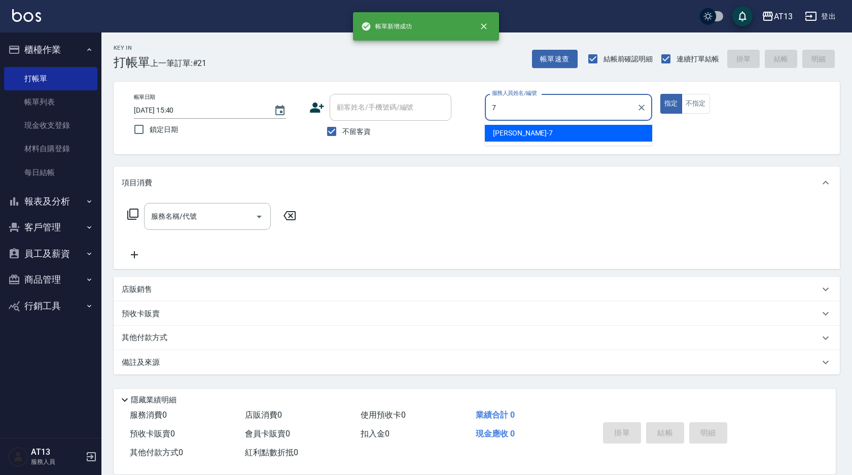
type input "[PERSON_NAME]-7"
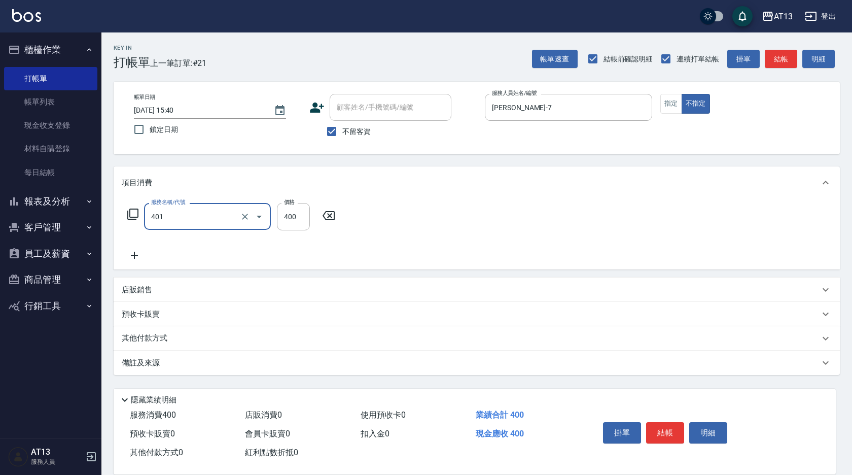
type input "剪髮(401)"
type input "200"
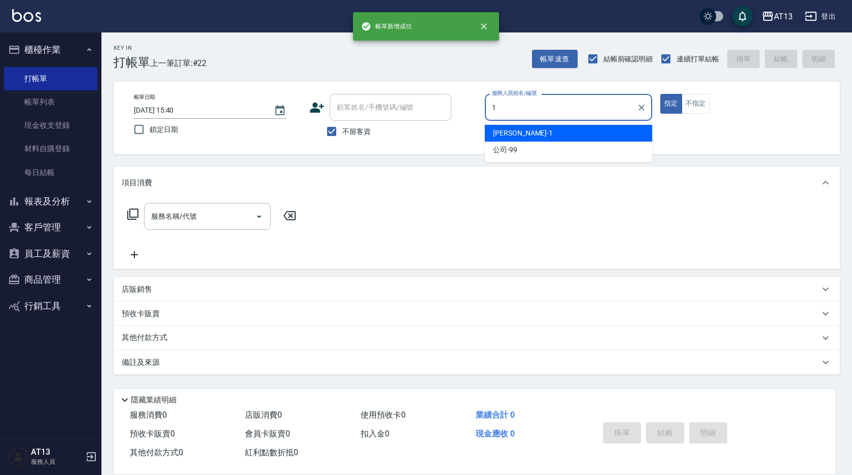
type input "[PERSON_NAME]-1"
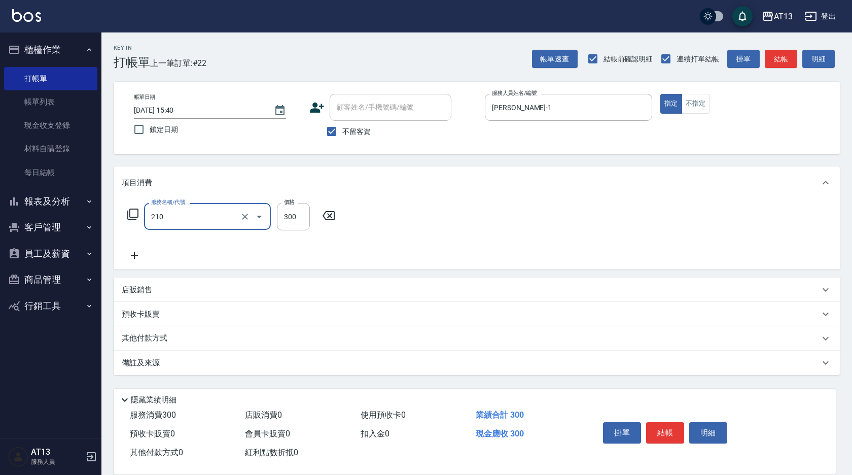
type input "歐娜洗髮精(210)"
type input "妤宸-29"
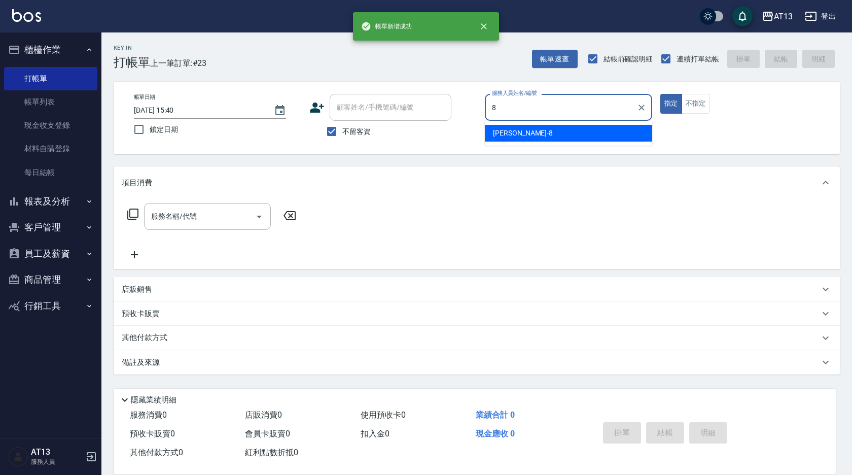
type input "[PERSON_NAME]-8"
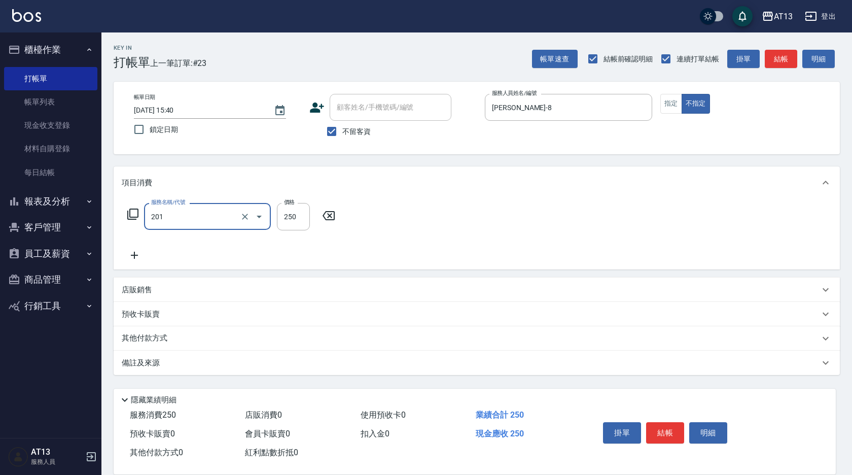
type input "洗髮(201)"
type input "[PERSON_NAME]-11"
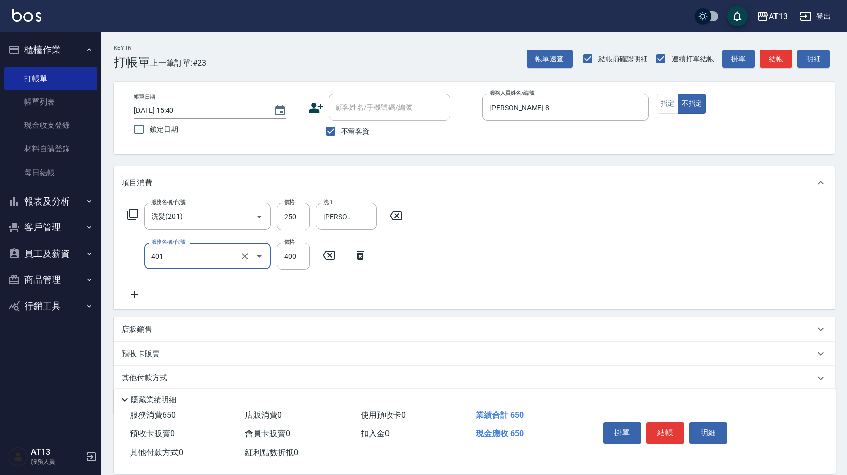
type input "剪髮(401)"
type input "200"
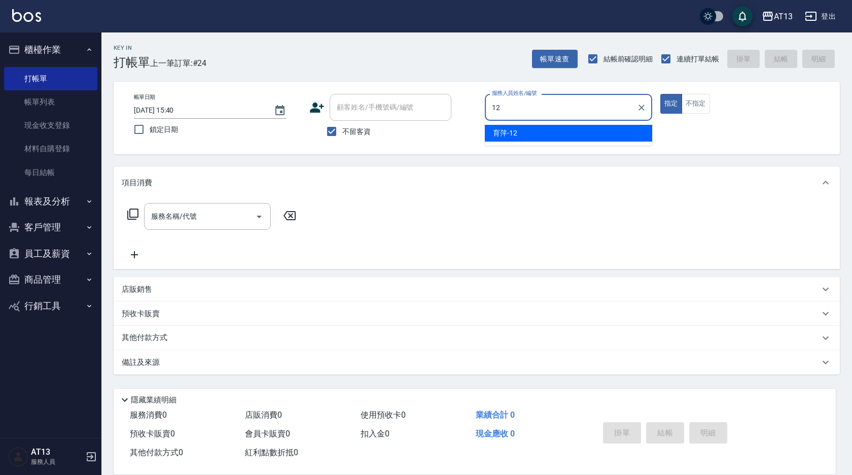
type input "育萍-12"
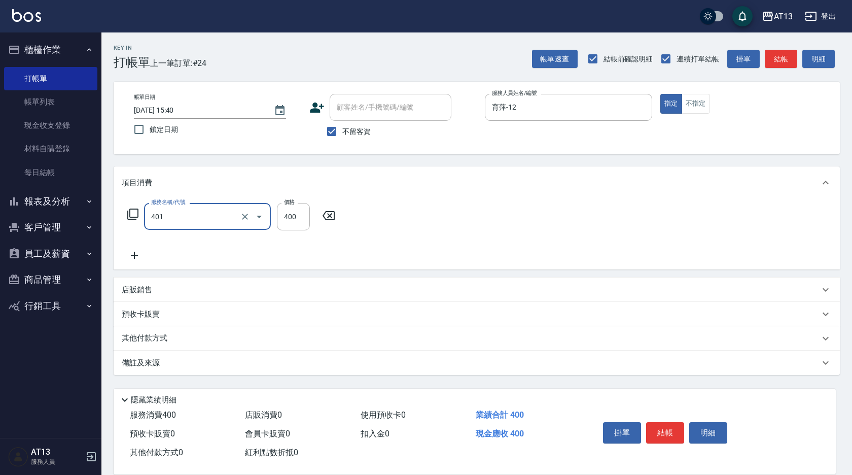
type input "剪髮(401)"
type input "50"
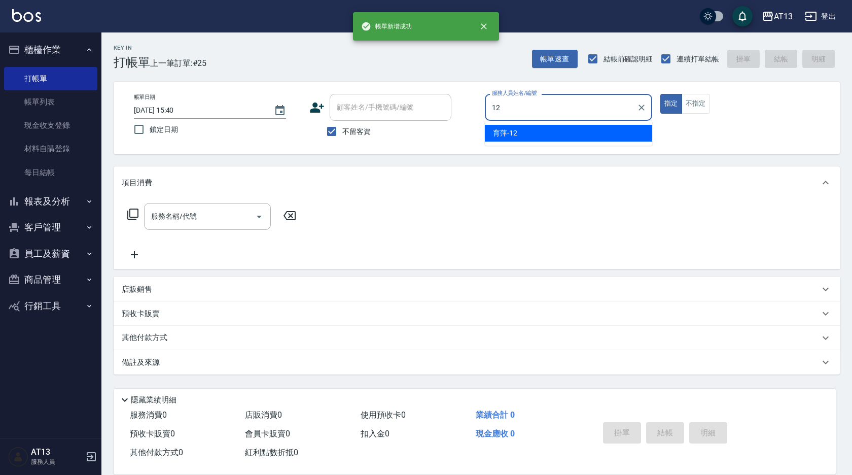
type input "育萍-12"
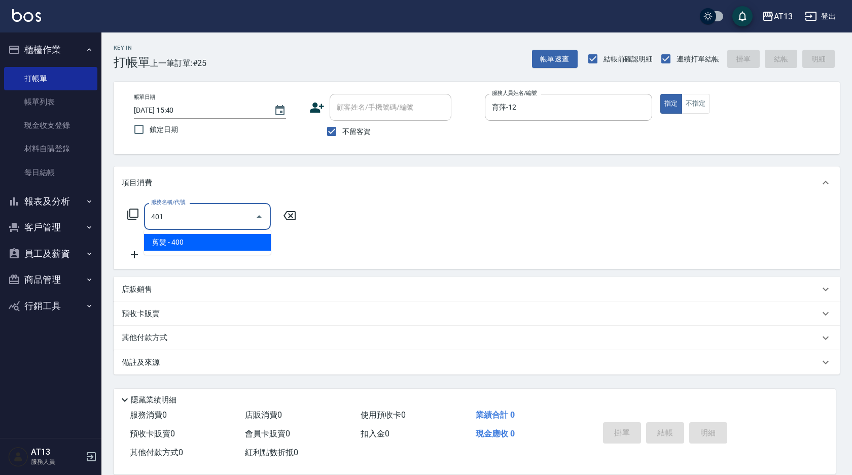
type input "剪髮(401)"
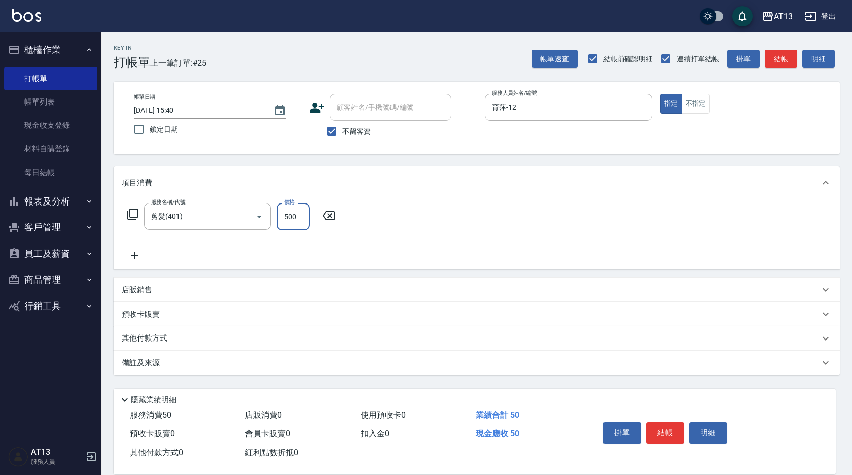
type input "500"
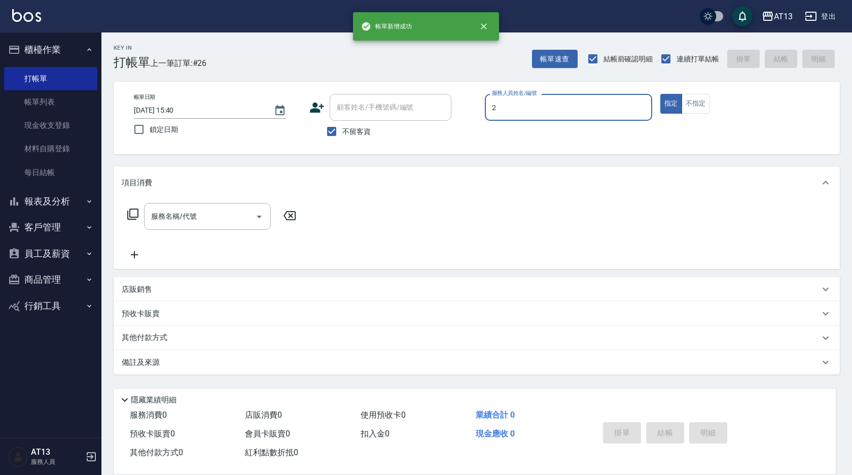
type input "雨威-2"
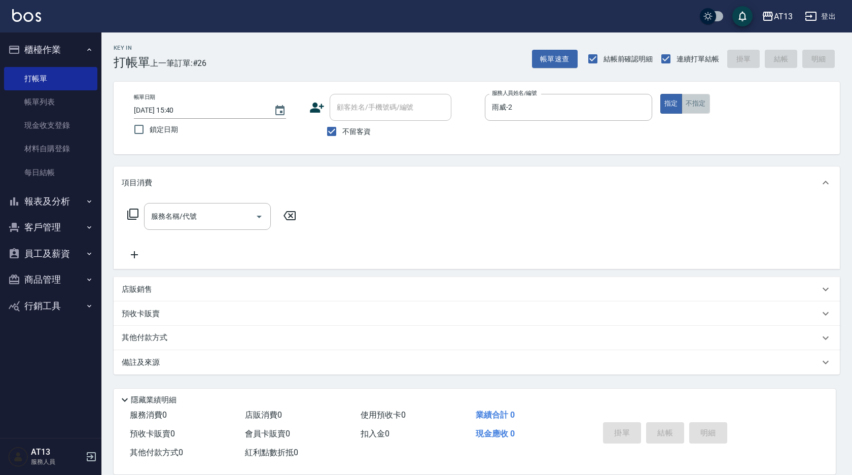
click at [688, 104] on button "不指定" at bounding box center [696, 104] width 28 height 20
click at [242, 214] on input "服務名稱/代號" at bounding box center [200, 216] width 102 height 18
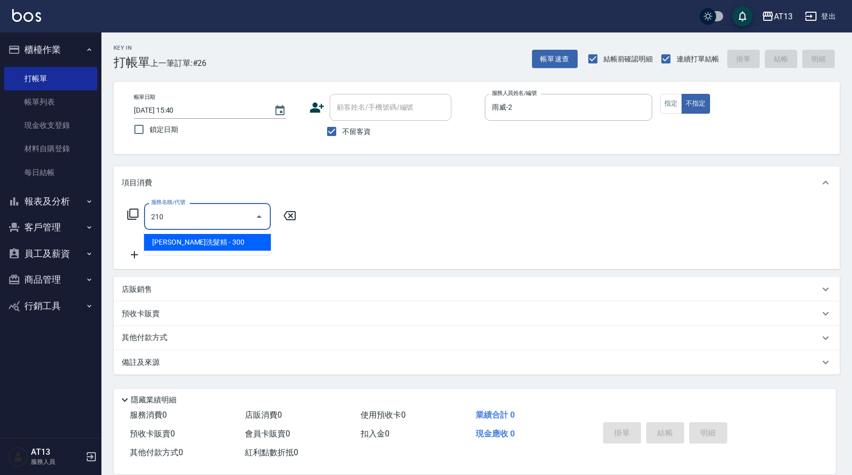
type input "歐娜洗髮精(210)"
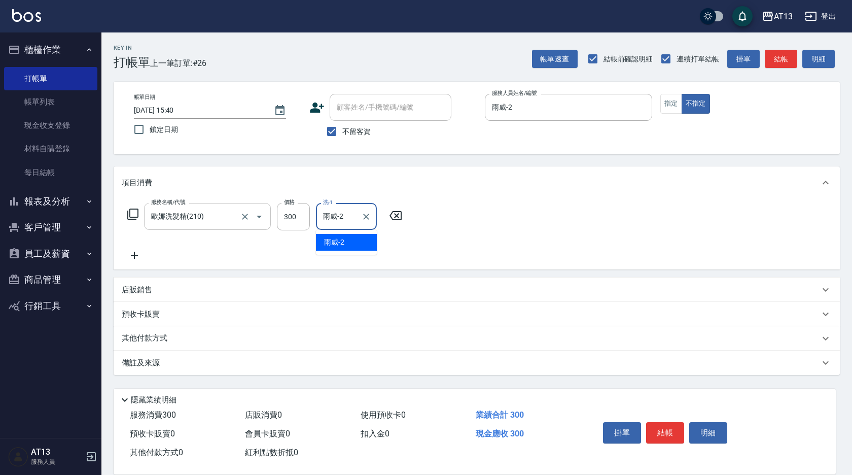
type input "雨威-2"
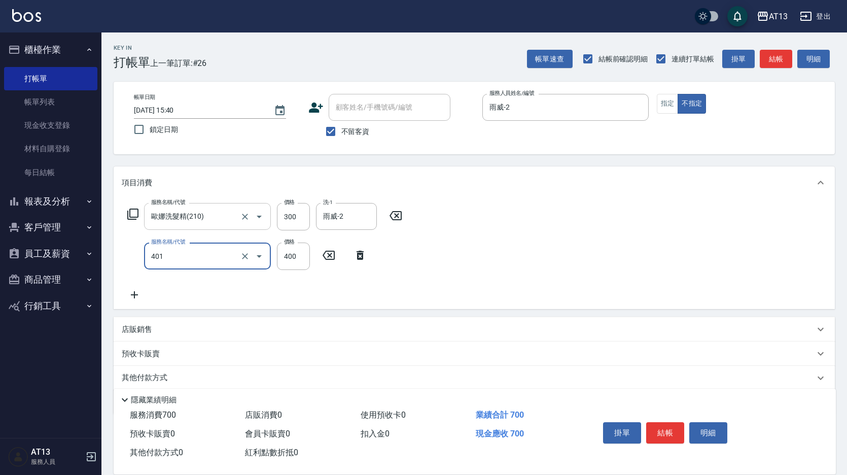
type input "剪髮(401)"
type input "200"
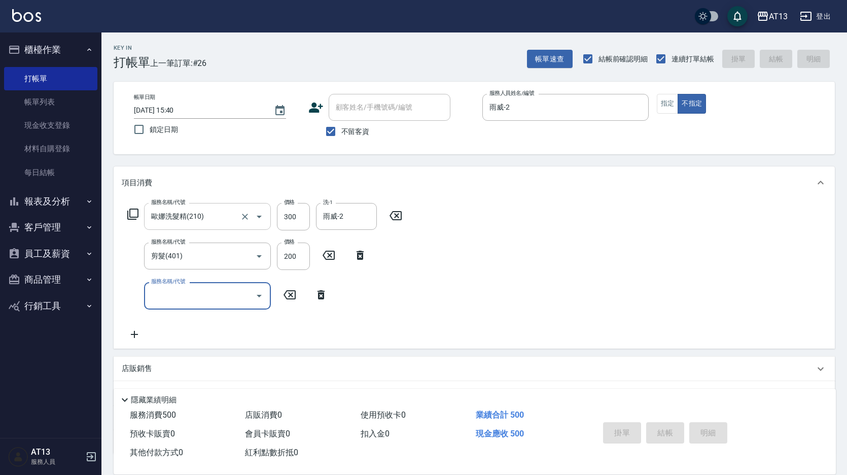
type input "[DATE] 15:41"
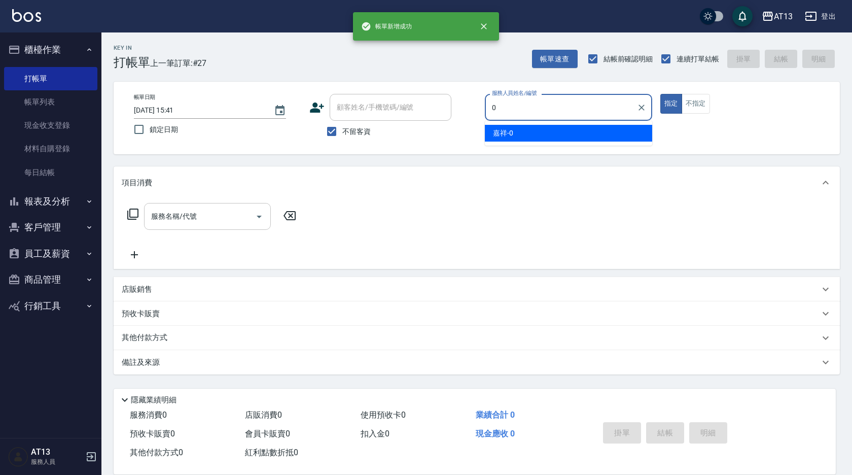
type input "嘉祥-0"
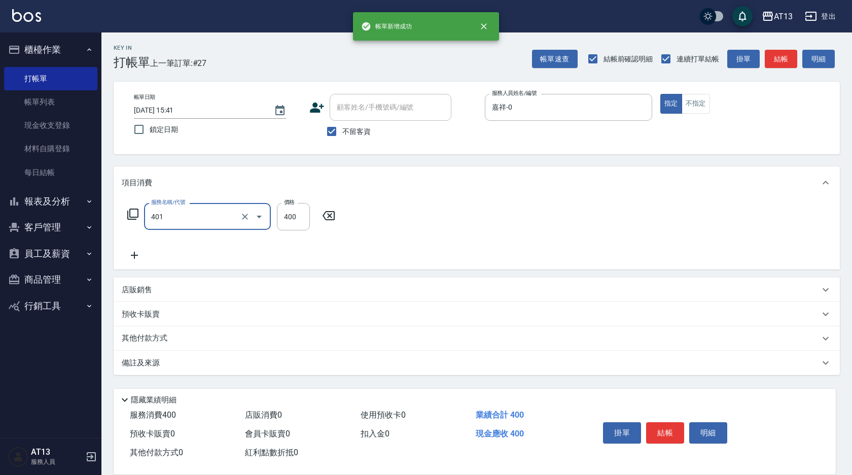
type input "剪髮(401)"
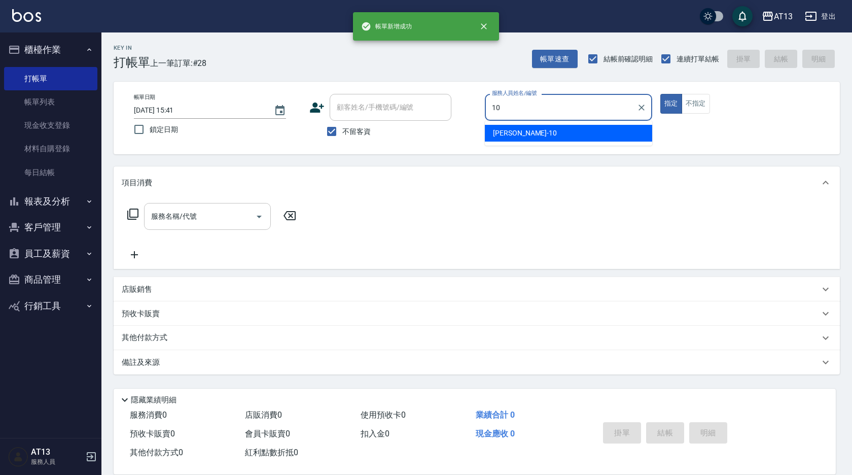
type input "稔穎-10"
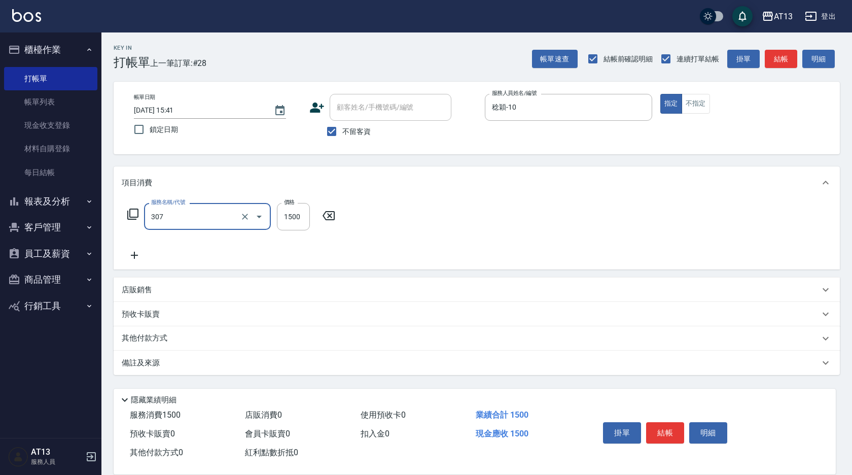
type input "EF麥拉寧燙髮1500(307)"
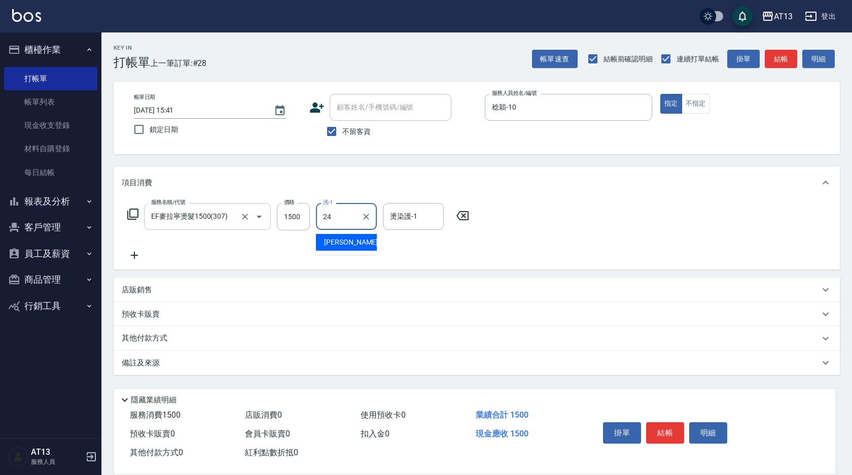
type input "[PERSON_NAME]-24"
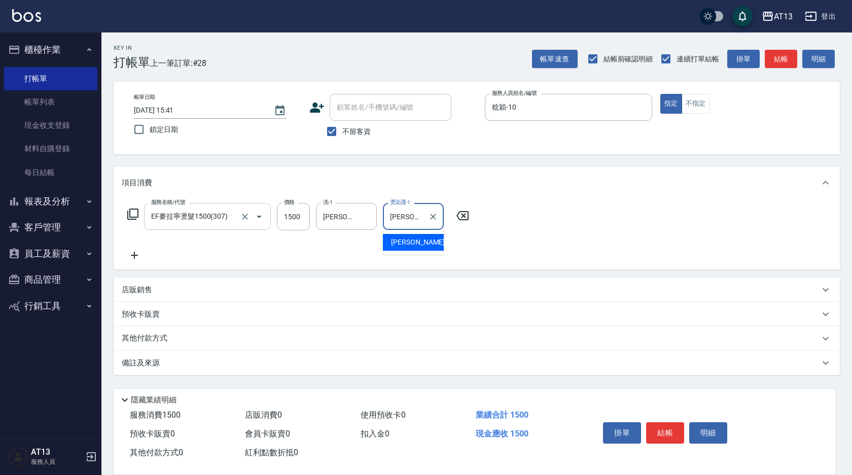
type input "[PERSON_NAME]-24"
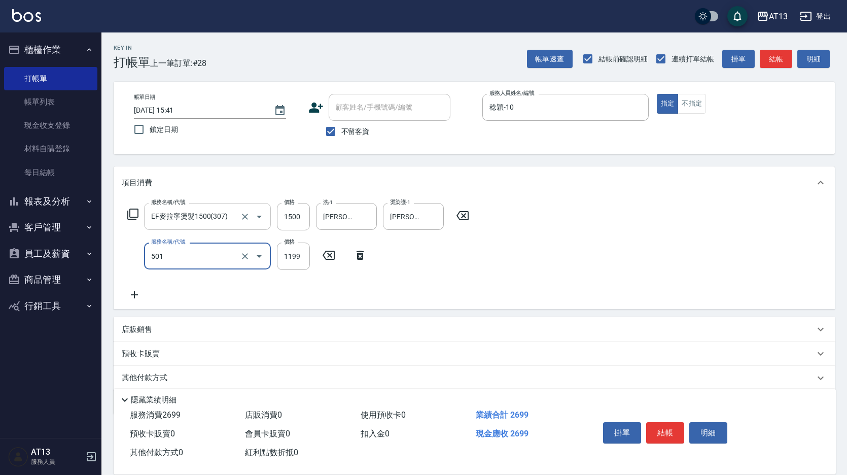
type input "染髮(501)"
type input "1500"
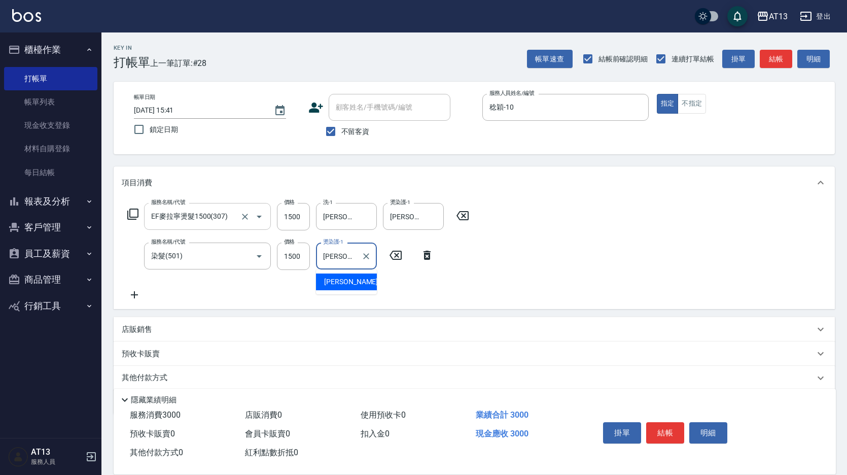
type input "[PERSON_NAME]-24"
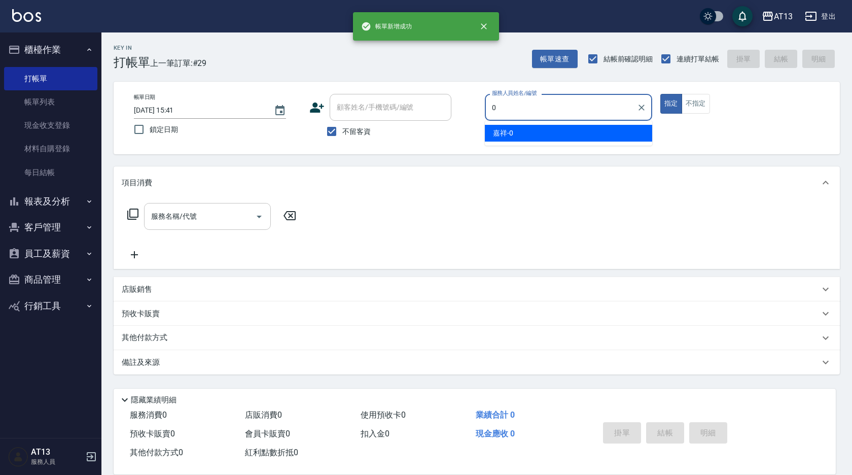
type input "嘉祥-0"
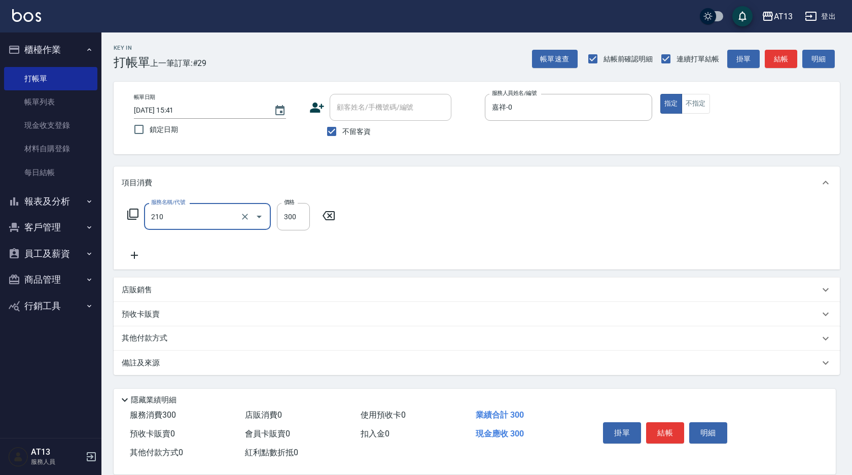
type input "歐娜洗髮精(210)"
type input "[PERSON_NAME]-11"
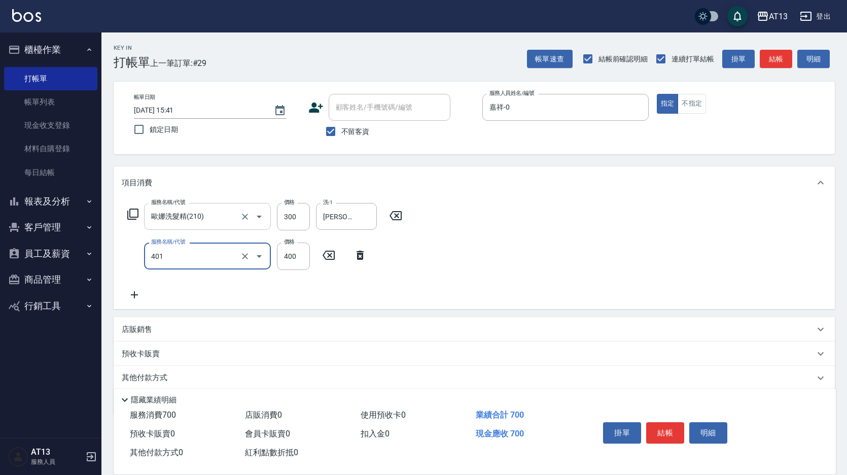
type input "剪髮(401)"
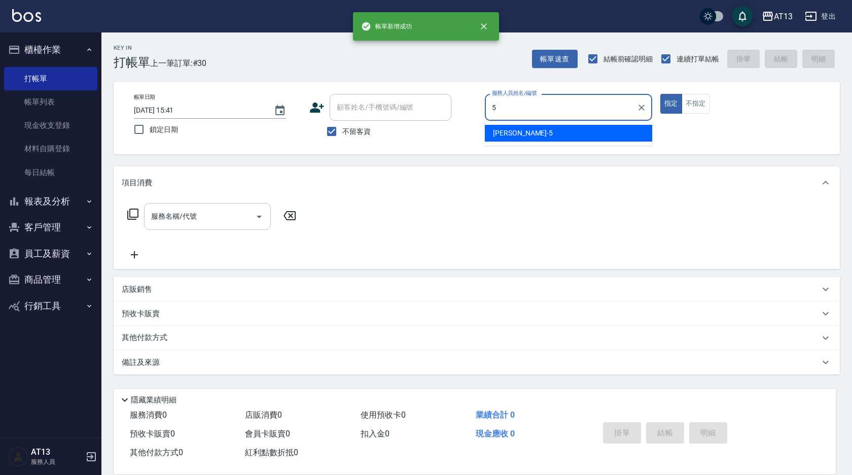
type input "[PERSON_NAME]-5"
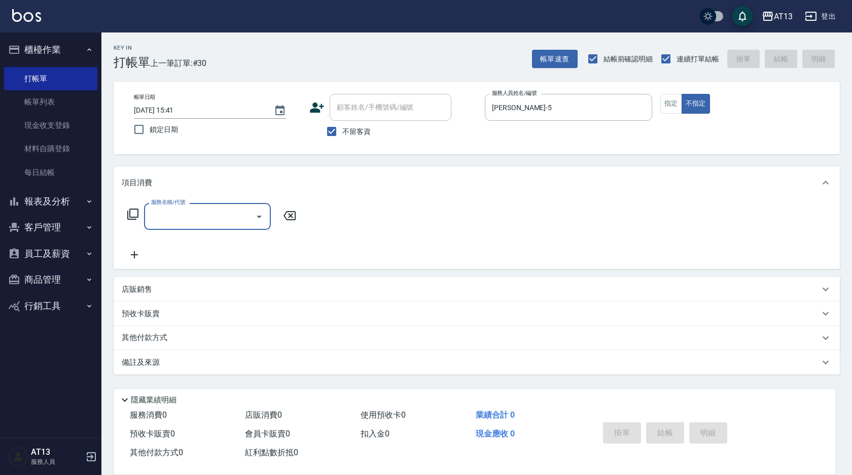
type input "4"
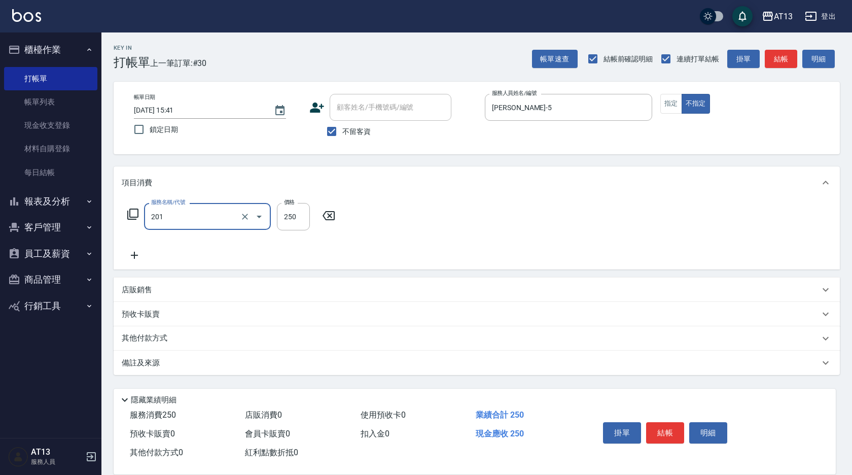
type input "洗髮(201)"
type input "[PERSON_NAME]-5"
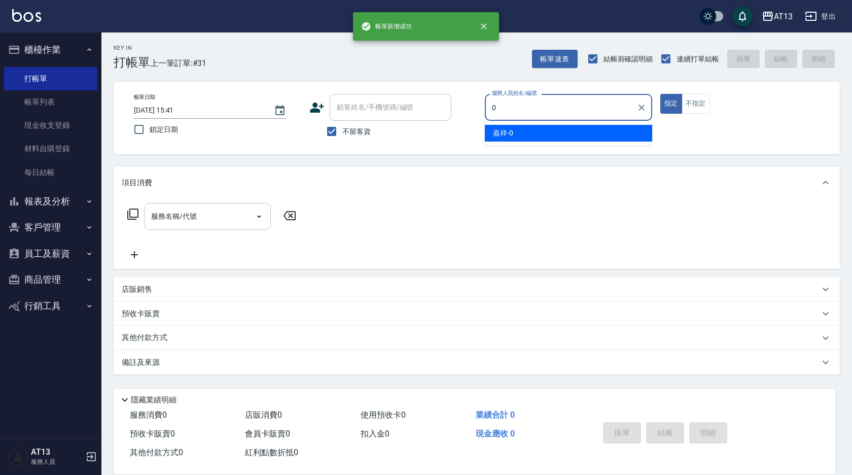
type input "嘉祥-0"
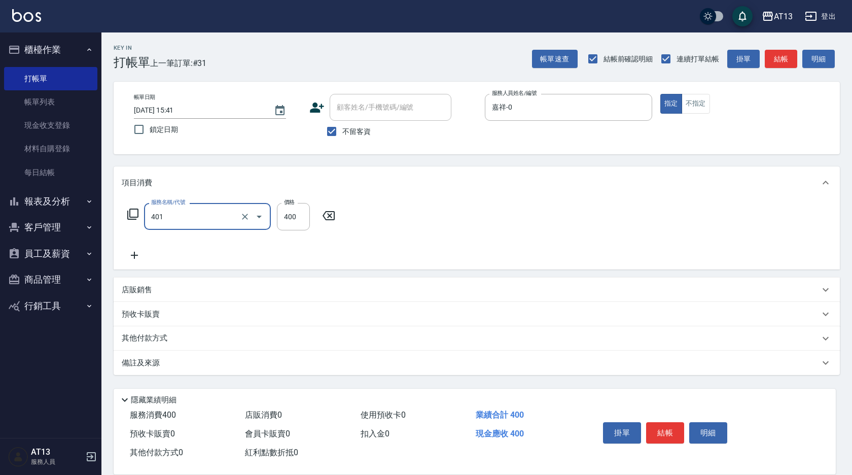
type input "剪髮(401)"
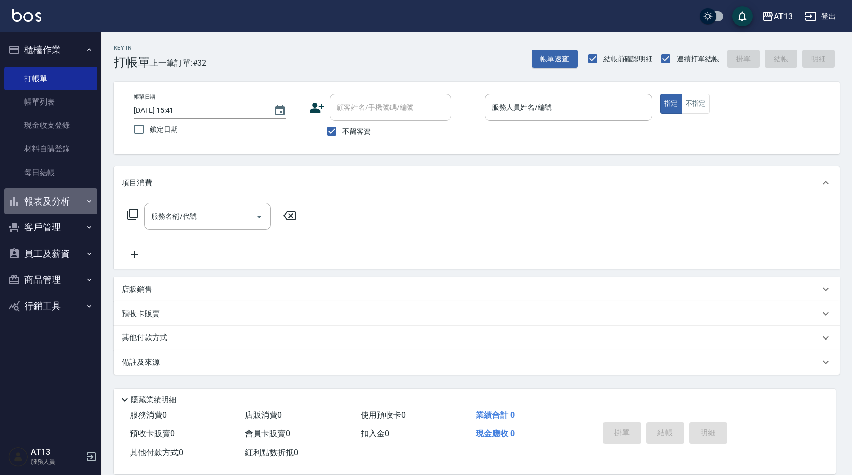
click at [69, 194] on button "報表及分析" at bounding box center [50, 201] width 93 height 26
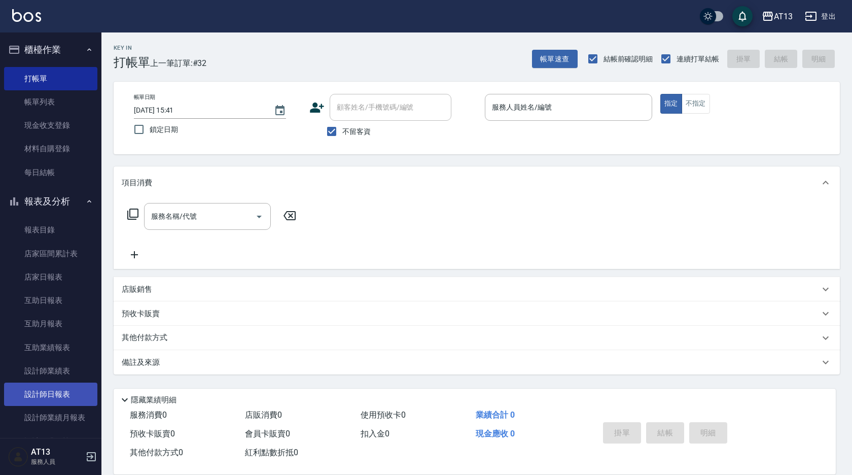
click at [69, 388] on link "設計師日報表" at bounding box center [50, 393] width 93 height 23
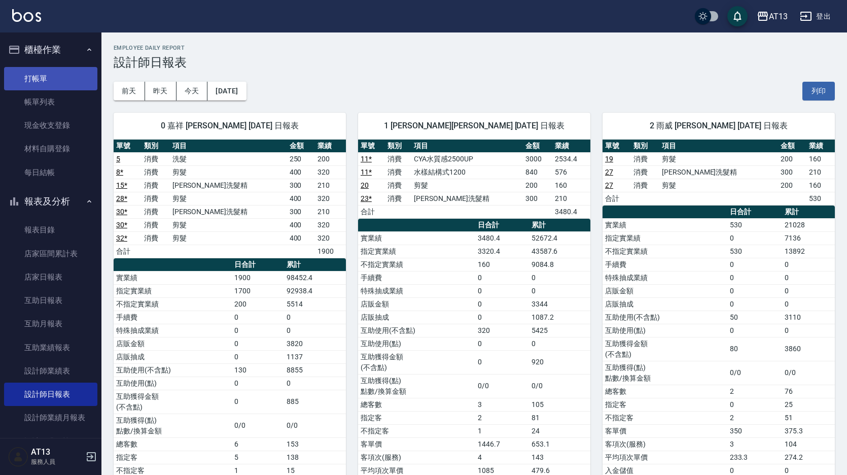
click at [49, 83] on link "打帳單" at bounding box center [50, 78] width 93 height 23
